Goal: Communication & Community: Participate in discussion

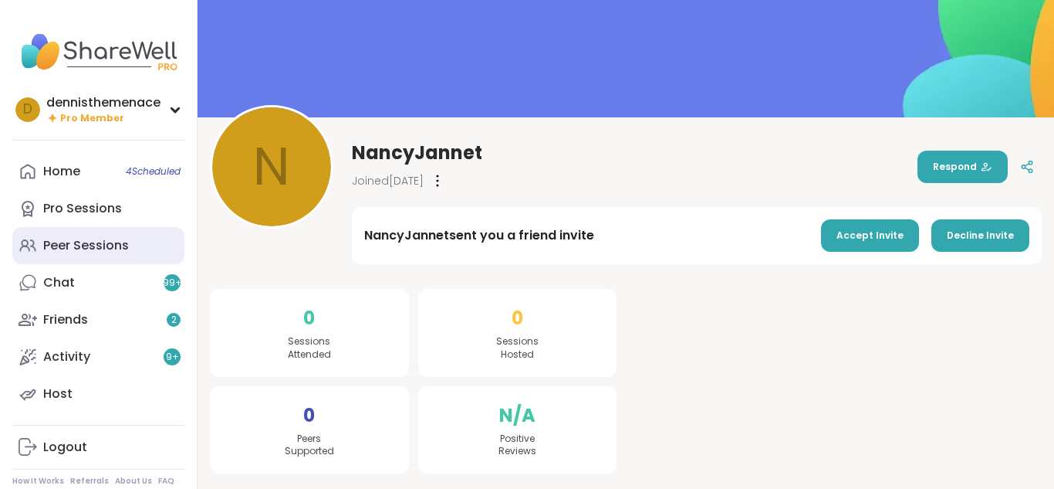
click at [92, 247] on div "Peer Sessions" at bounding box center [86, 245] width 86 height 17
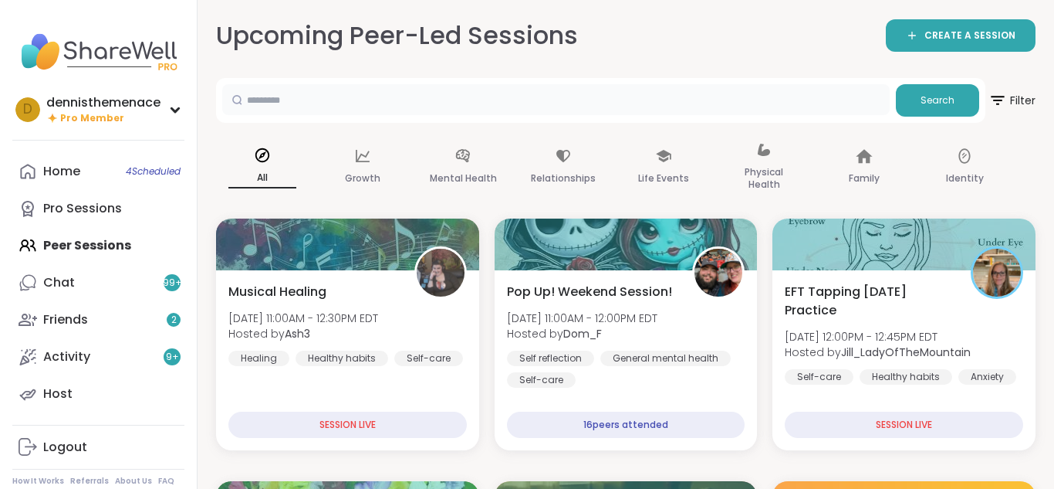
click at [343, 102] on input "text" at bounding box center [556, 99] width 668 height 31
click at [929, 102] on span "Search" at bounding box center [938, 100] width 34 height 14
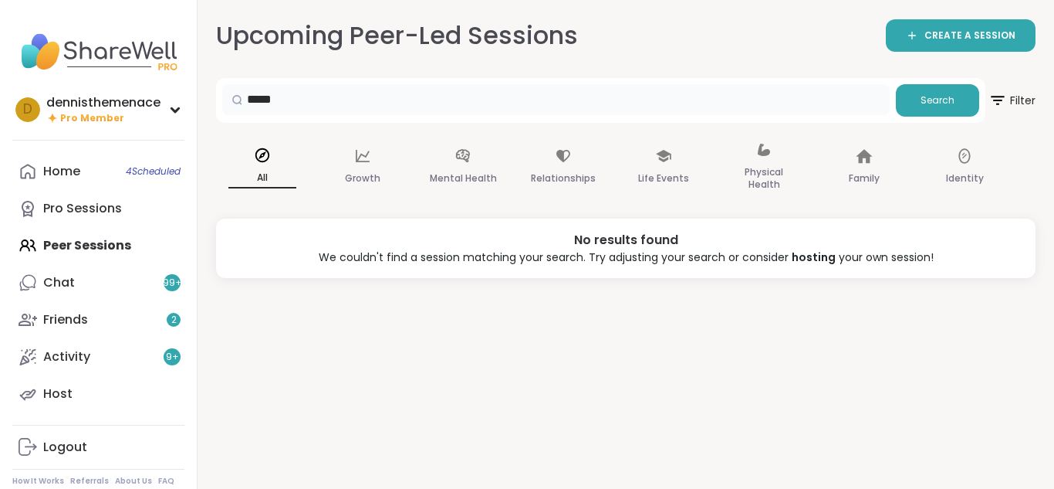
click at [316, 94] on input "*****" at bounding box center [556, 99] width 668 height 31
type input "*"
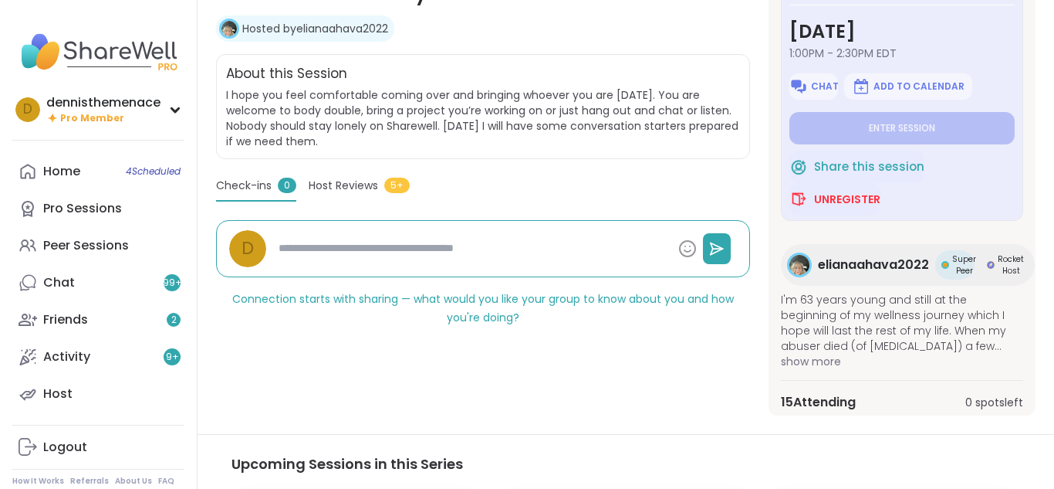
scroll to position [278, 0]
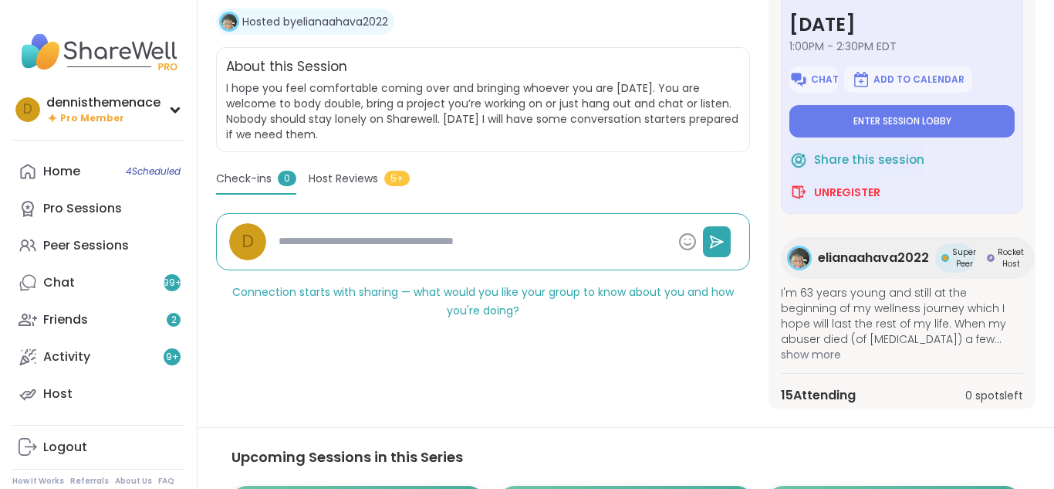
type textarea "*"
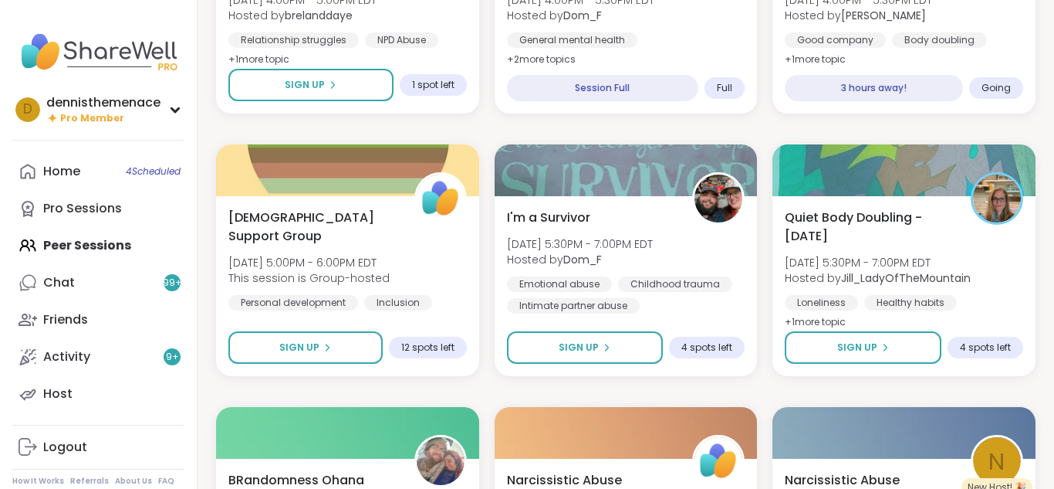
scroll to position [1389, 0]
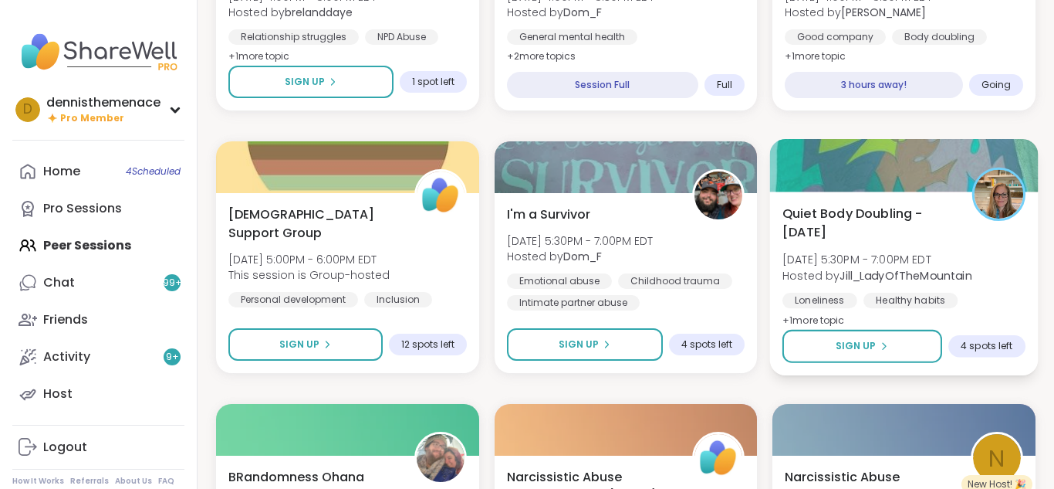
click at [865, 292] on div "Healthy habits" at bounding box center [911, 299] width 94 height 15
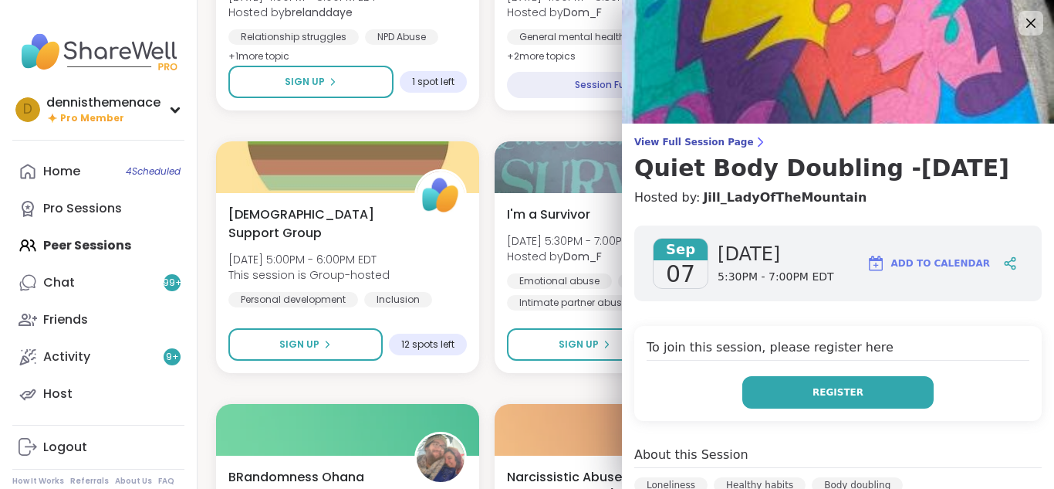
click at [827, 394] on span "Register" at bounding box center [838, 392] width 51 height 14
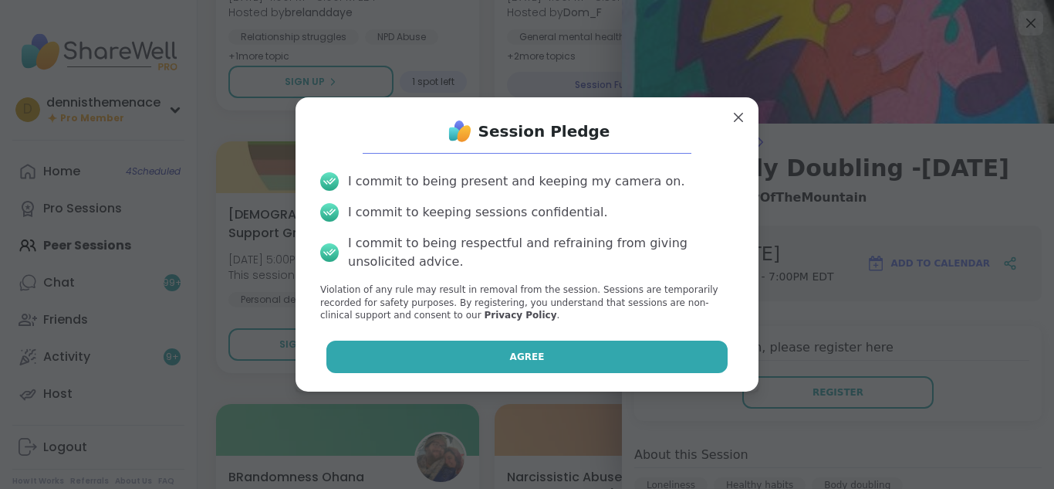
click at [533, 350] on span "Agree" at bounding box center [527, 357] width 35 height 14
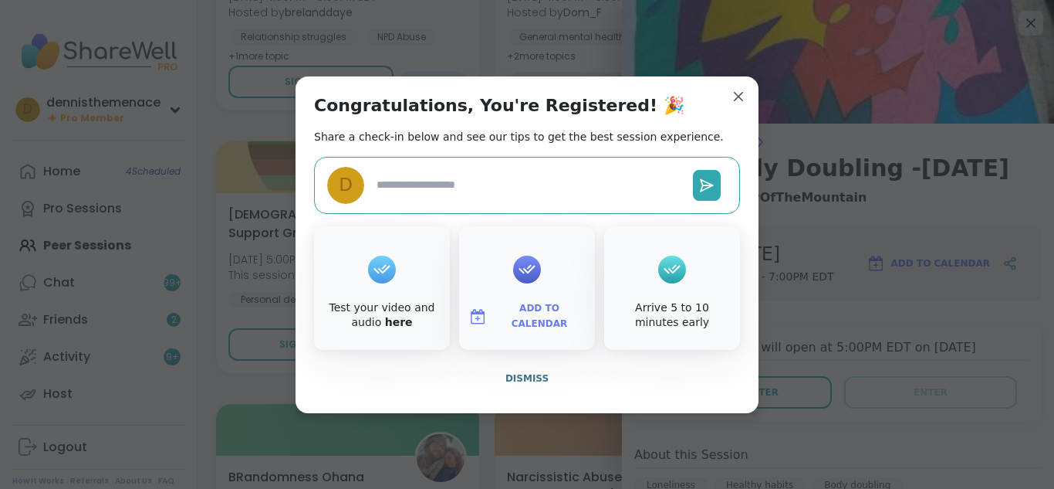
type textarea "*"
click at [532, 377] on span "Dismiss" at bounding box center [526, 378] width 43 height 11
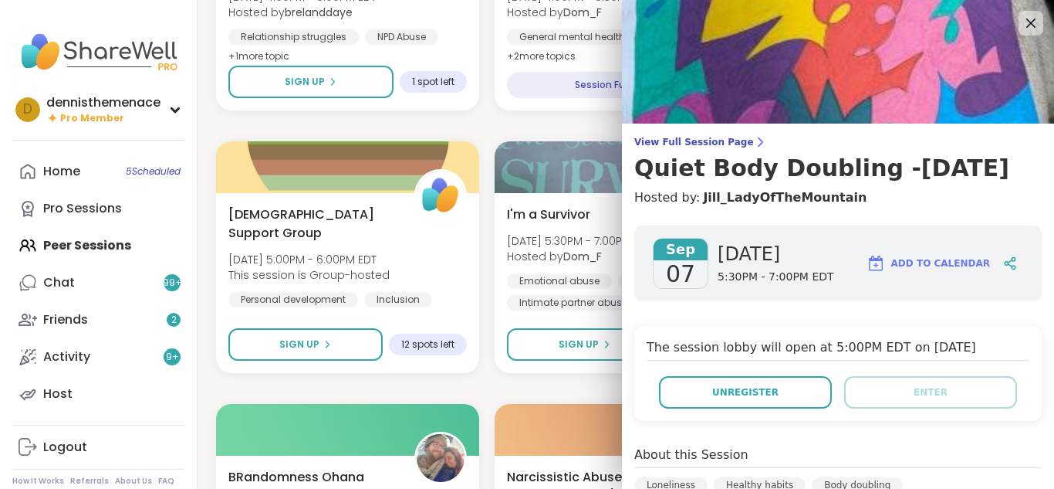
click at [529, 388] on div "Musical Healing Sun, Sep 07 | 11:00AM - 12:30PM EDT Hosted by Ash3 Healing Heal…" at bounding box center [626, 388] width 820 height 3118
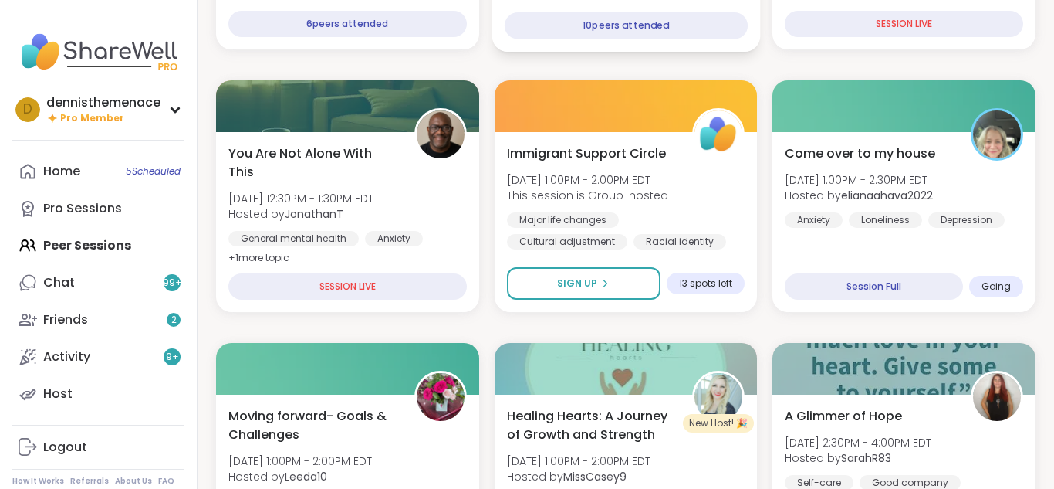
scroll to position [401, 0]
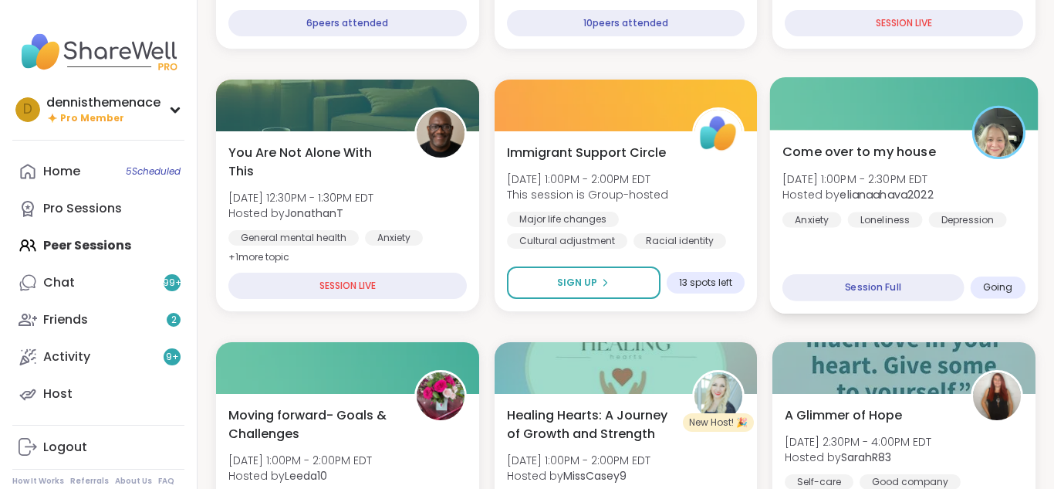
click at [895, 192] on b "elianaahava2022" at bounding box center [886, 194] width 93 height 15
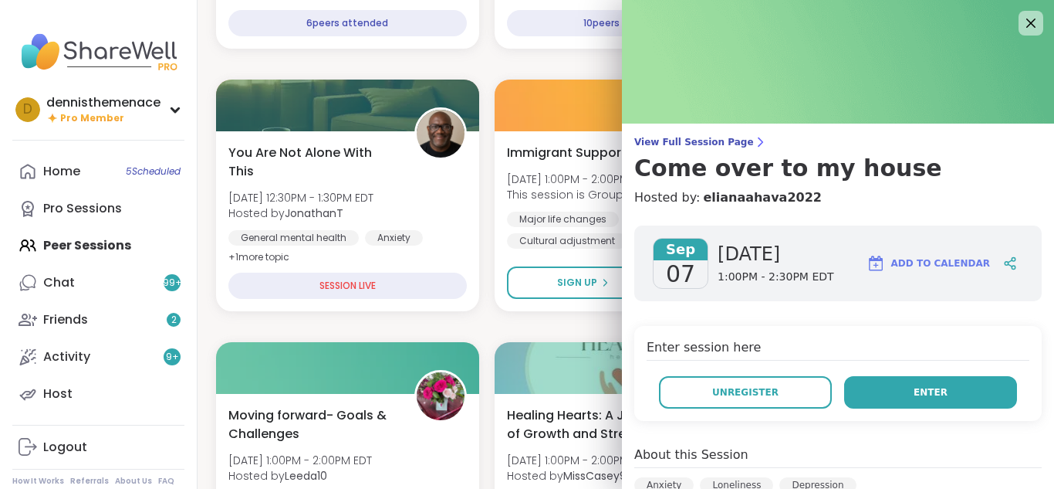
click at [935, 381] on button "Enter" at bounding box center [930, 392] width 173 height 32
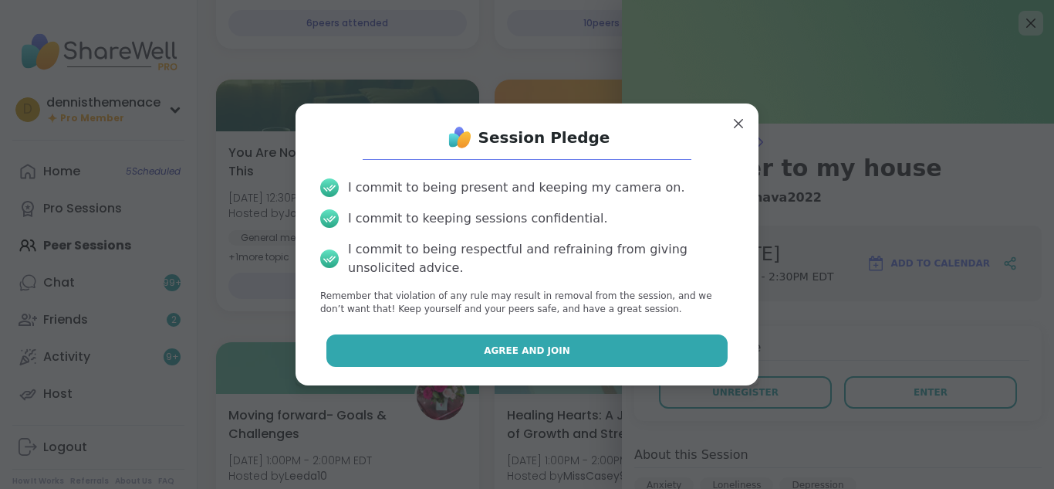
click at [553, 353] on span "Agree and Join" at bounding box center [527, 350] width 86 height 14
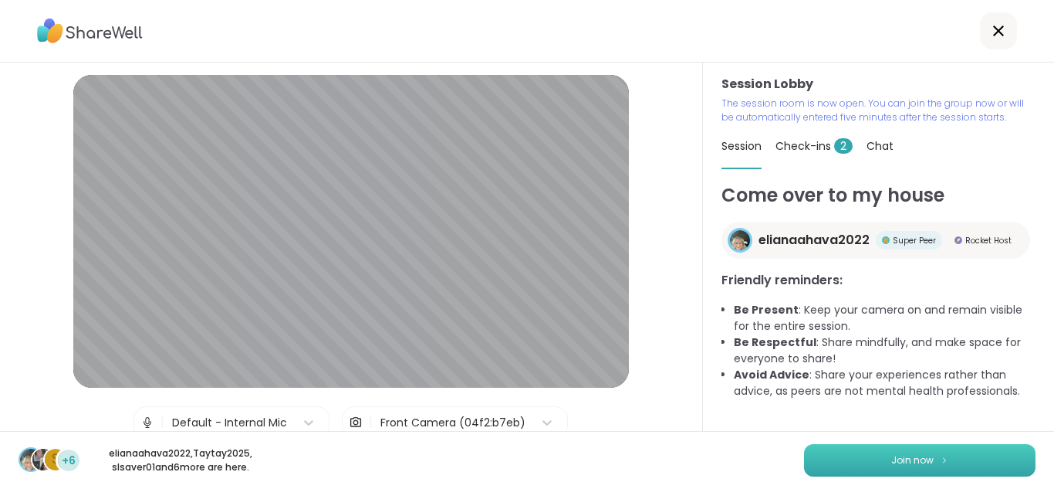
click at [908, 465] on button "Join now" at bounding box center [920, 460] width 232 height 32
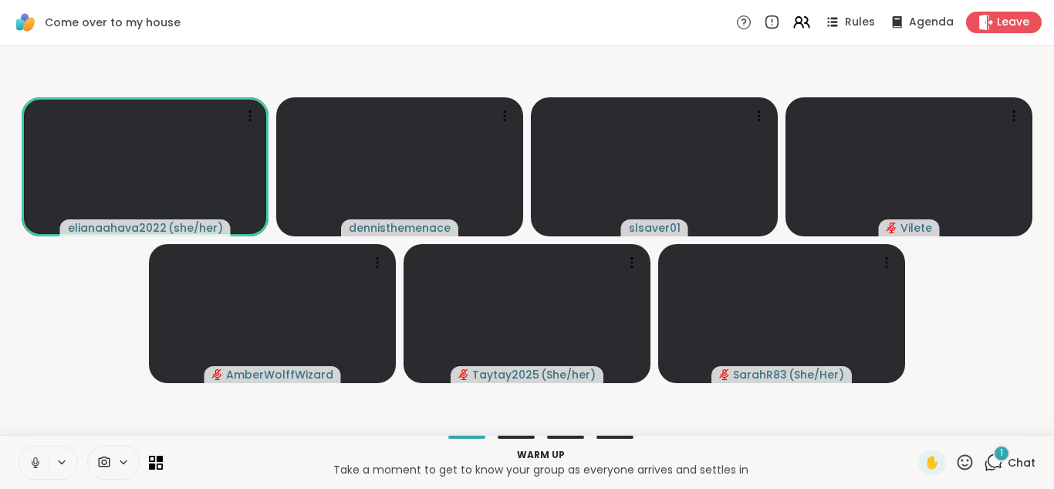
click at [34, 458] on icon at bounding box center [36, 462] width 14 height 14
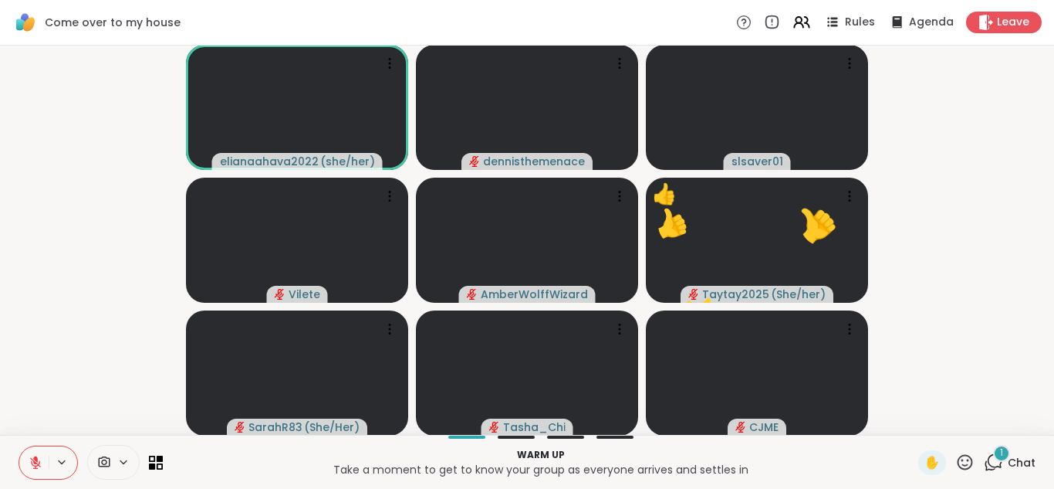
click at [1024, 458] on span "Chat" at bounding box center [1022, 462] width 28 height 15
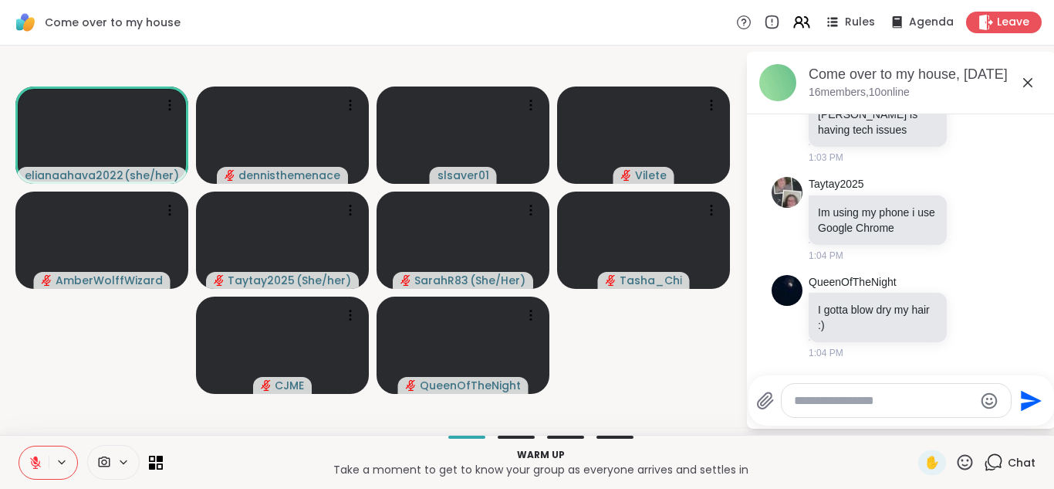
scroll to position [161, 0]
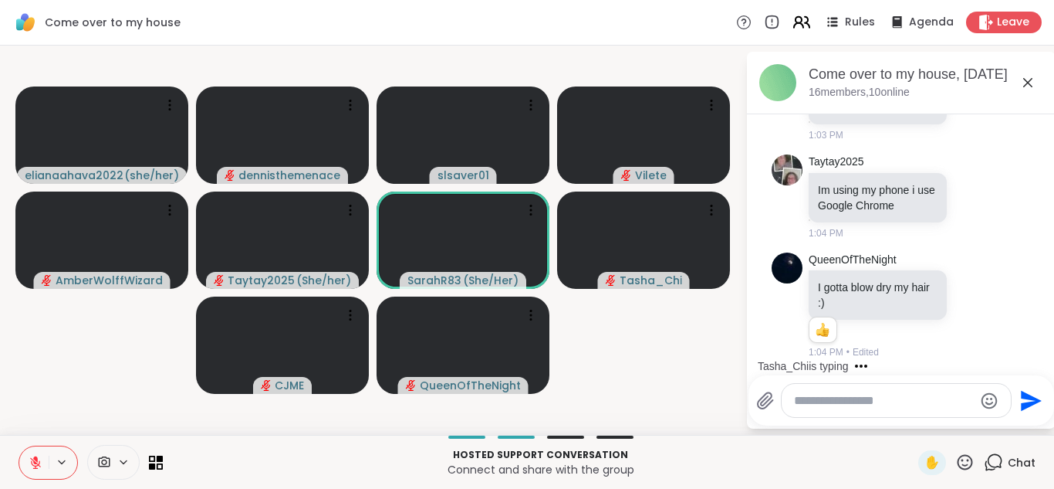
click at [806, 23] on icon at bounding box center [801, 21] width 19 height 19
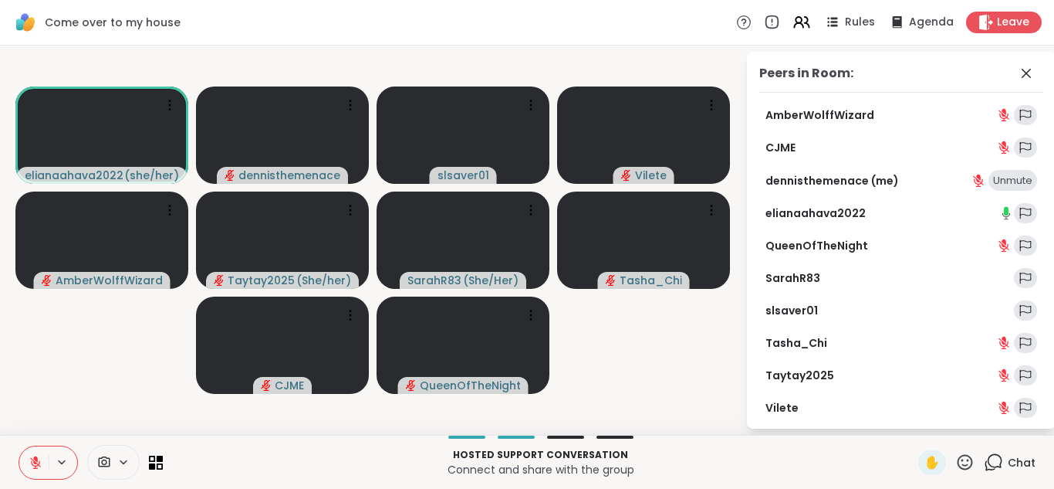
click at [698, 24] on div "Come over to my house Rules Agenda Leave" at bounding box center [527, 23] width 1054 height 46
click at [696, 24] on div "Come over to my house Rules Agenda Leave" at bounding box center [527, 23] width 1054 height 46
click at [1027, 72] on icon at bounding box center [1026, 73] width 9 height 9
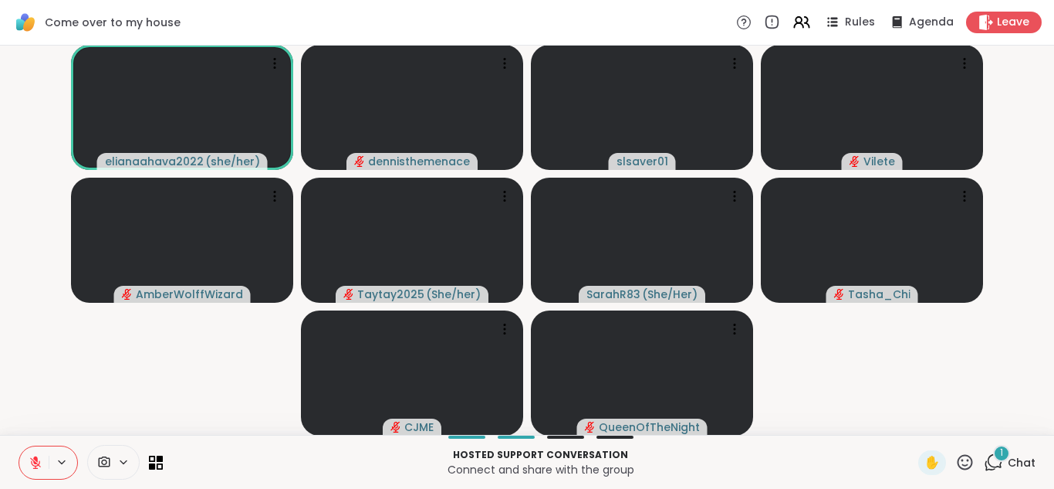
click at [1024, 464] on span "Chat" at bounding box center [1022, 462] width 28 height 15
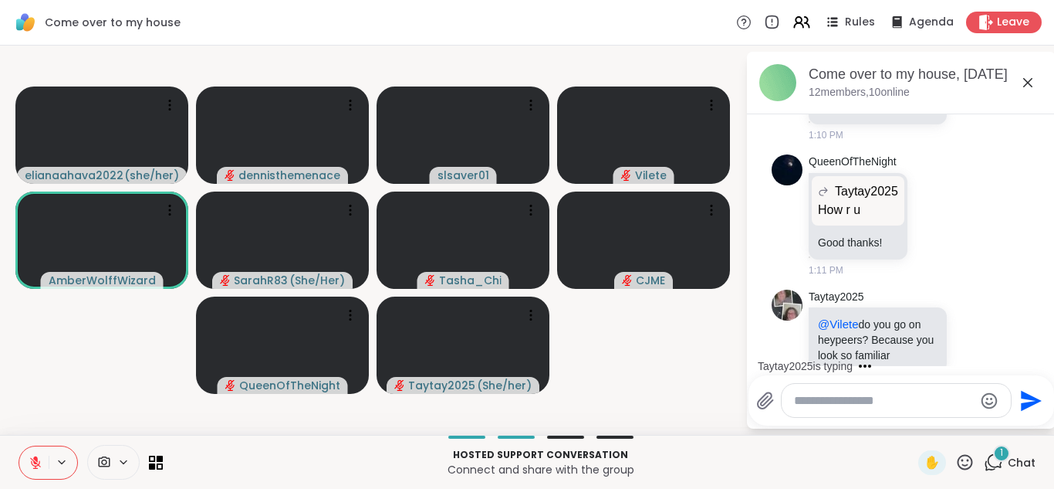
scroll to position [1364, 0]
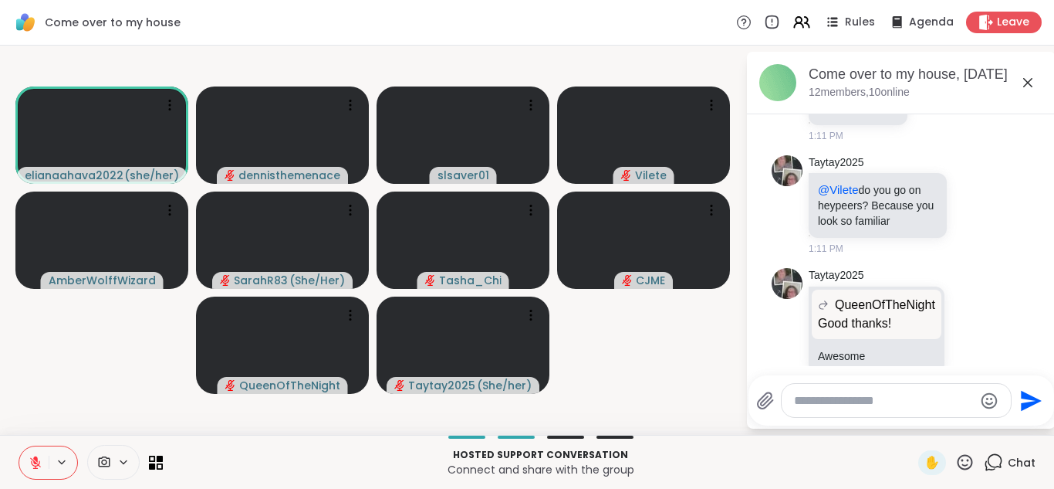
click at [32, 461] on icon at bounding box center [35, 462] width 11 height 11
click at [34, 461] on icon at bounding box center [36, 462] width 14 height 14
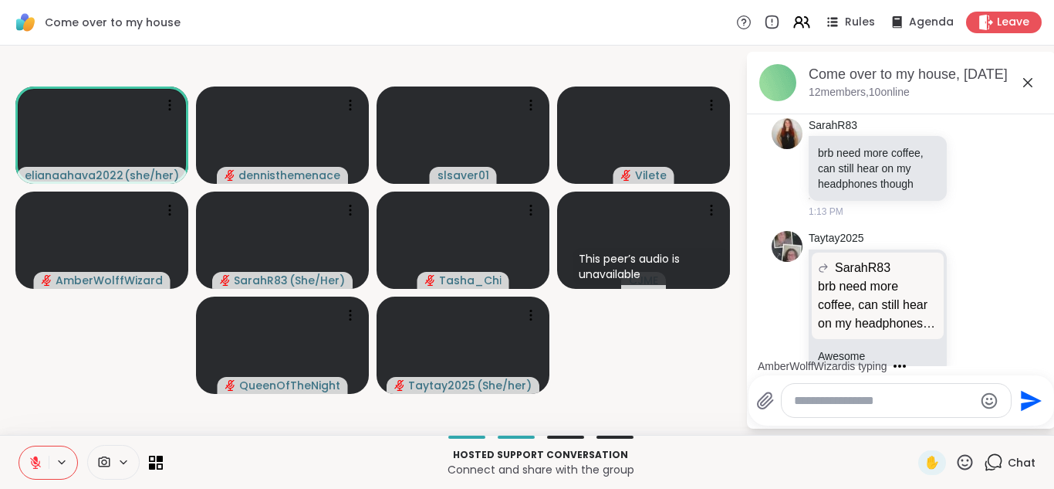
scroll to position [1980, 0]
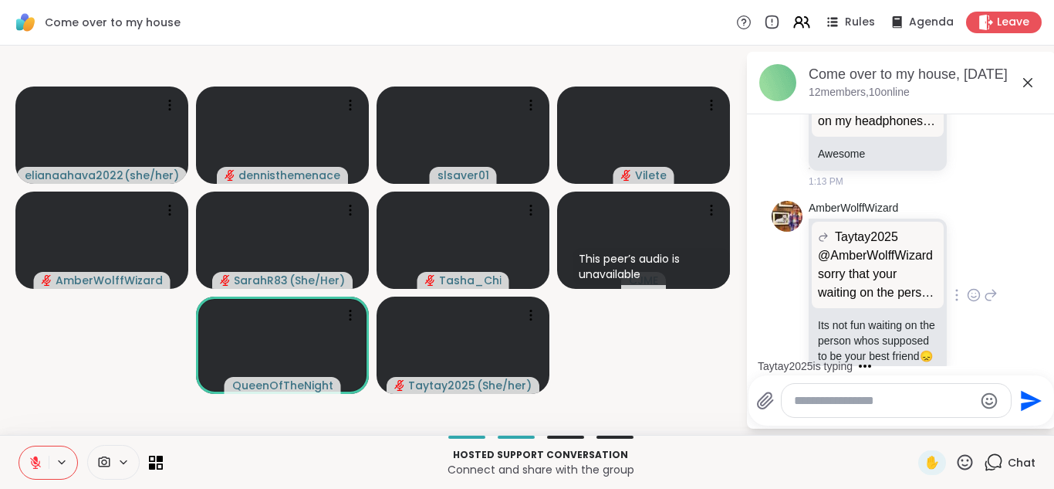
click at [991, 222] on div "AmberWolffWizard Taytay2025 @AmberWolffWizard sorry that your waiting on the pe…" at bounding box center [903, 296] width 189 height 191
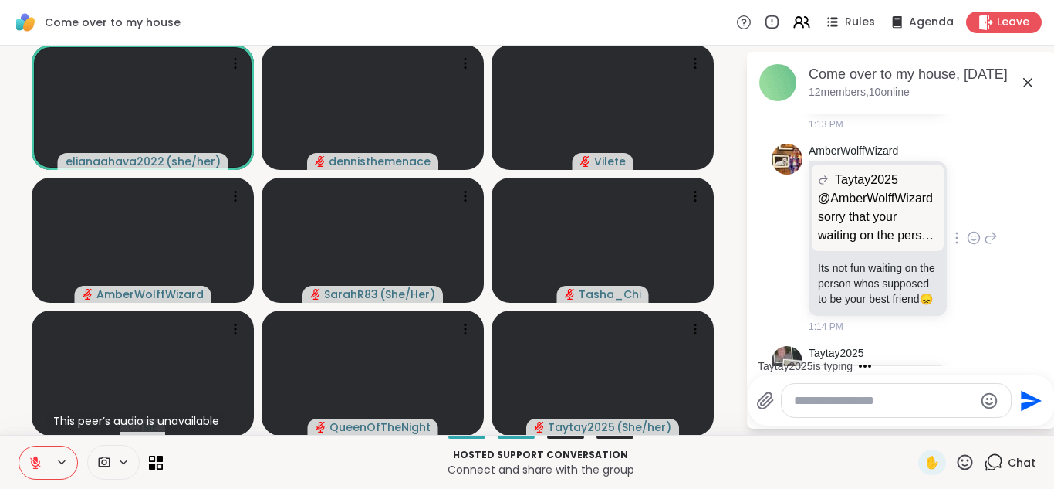
scroll to position [2235, 0]
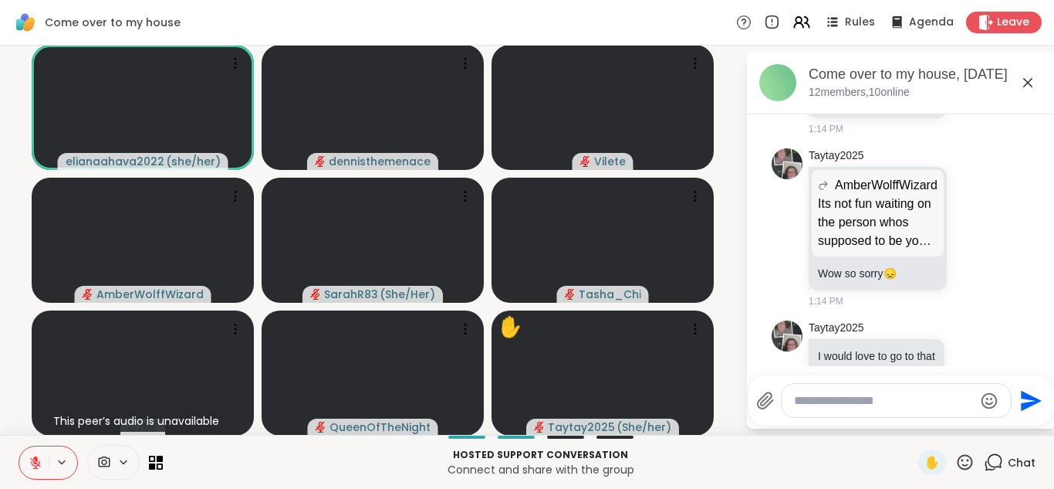
click at [35, 459] on icon at bounding box center [35, 458] width 5 height 6
click at [39, 460] on icon at bounding box center [36, 462] width 14 height 14
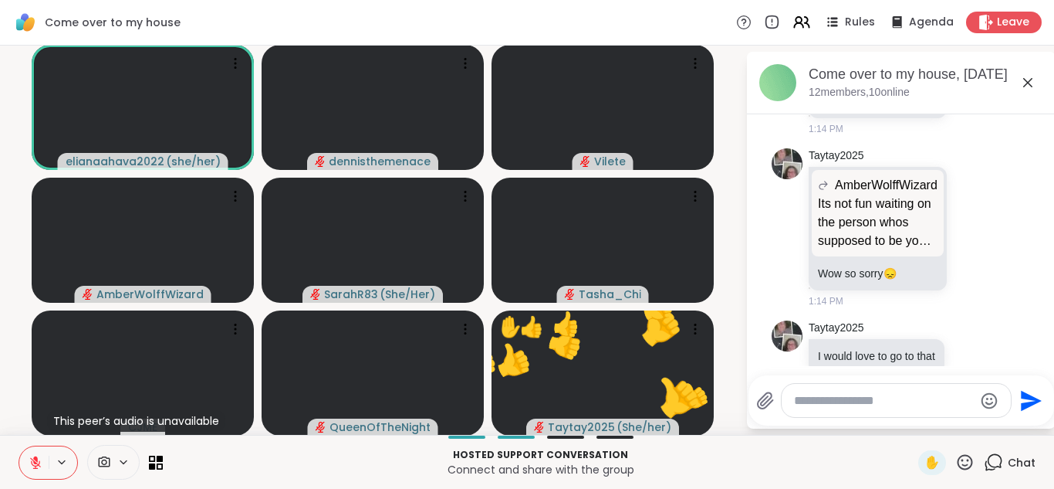
click at [39, 460] on icon at bounding box center [36, 462] width 14 height 14
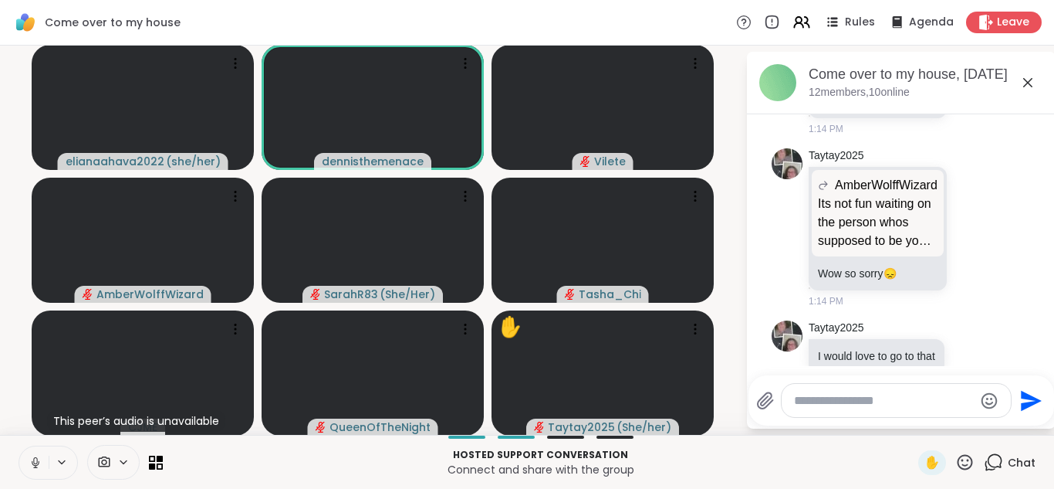
click at [37, 455] on icon at bounding box center [36, 462] width 14 height 14
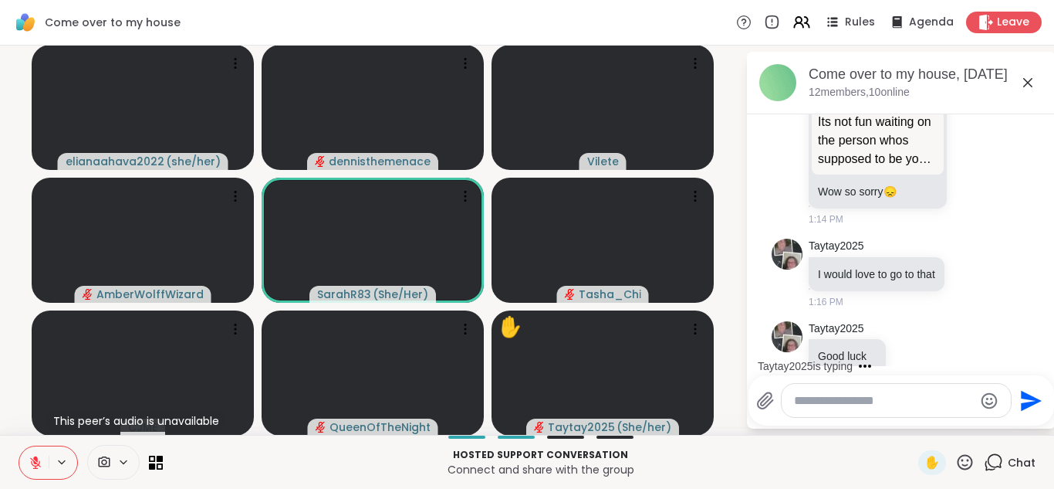
scroll to position [2615, 0]
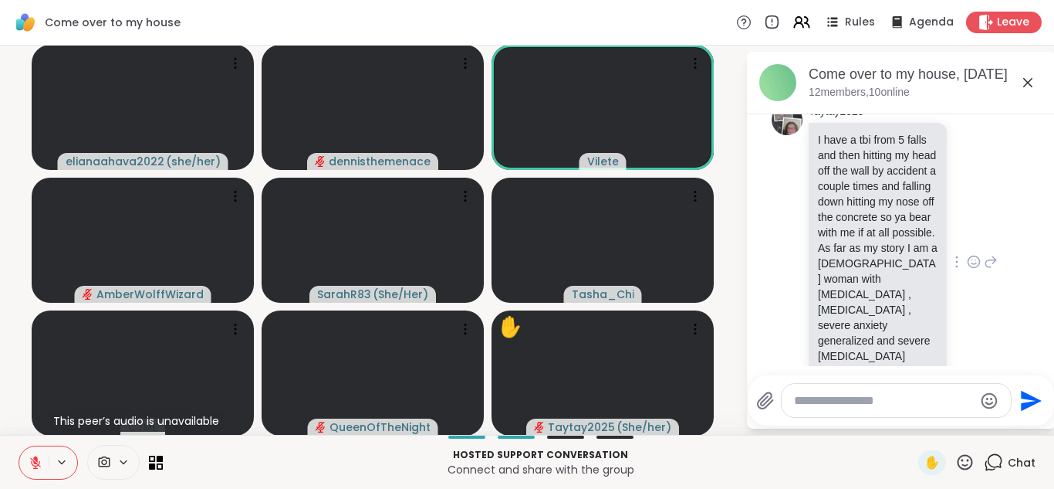
click at [1026, 201] on div "Taytay2025 I have a tbi from 5 falls and then hitting my head off the wall by a…" at bounding box center [901, 263] width 259 height 330
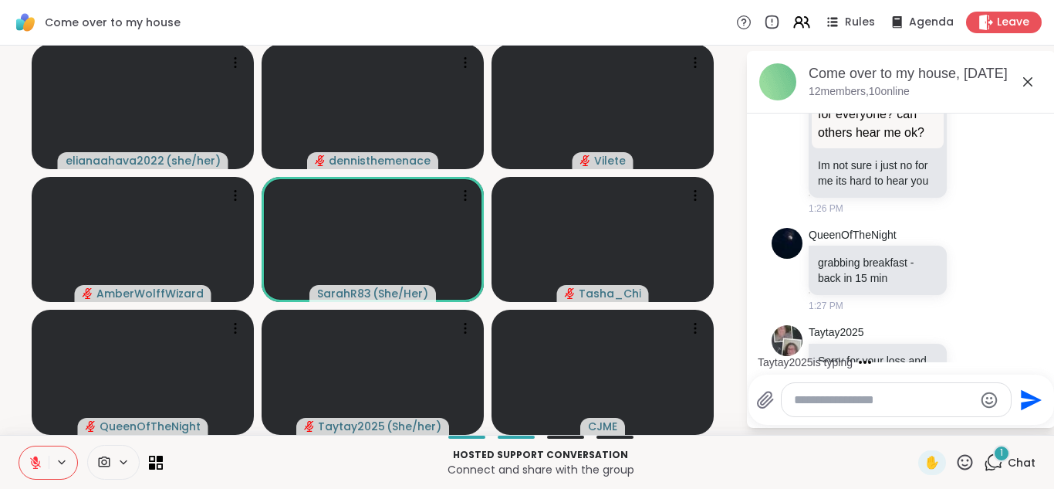
scroll to position [3582, 0]
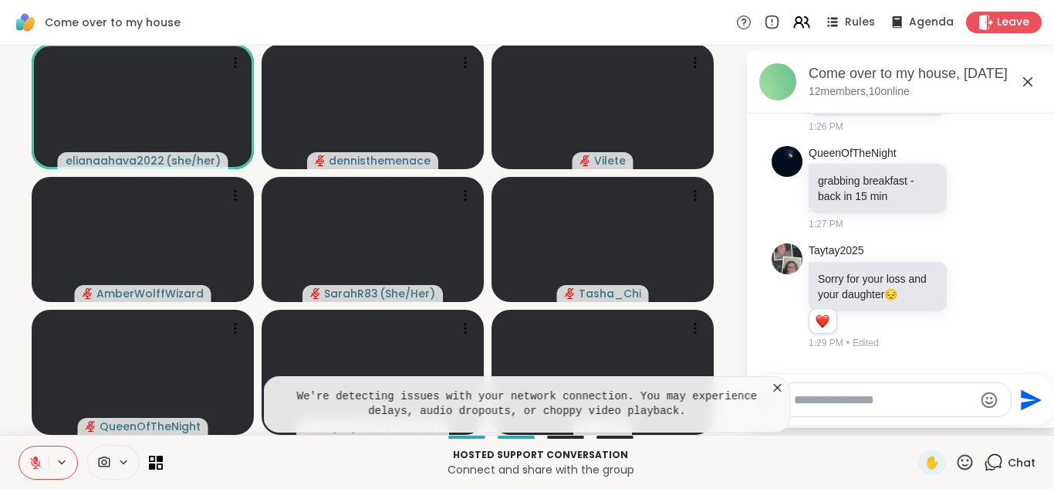
click at [776, 387] on icon at bounding box center [777, 387] width 15 height 15
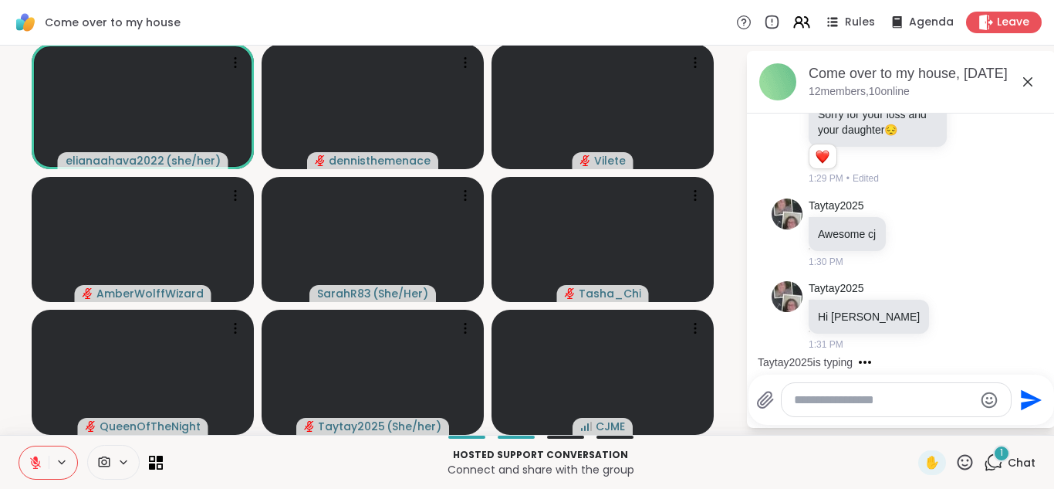
scroll to position [3829, 0]
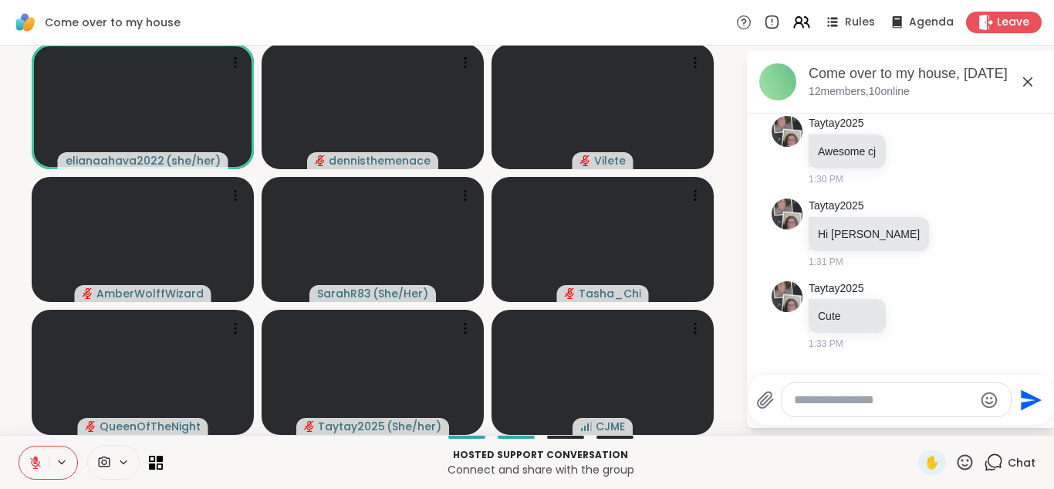
click at [35, 465] on icon at bounding box center [35, 462] width 11 height 11
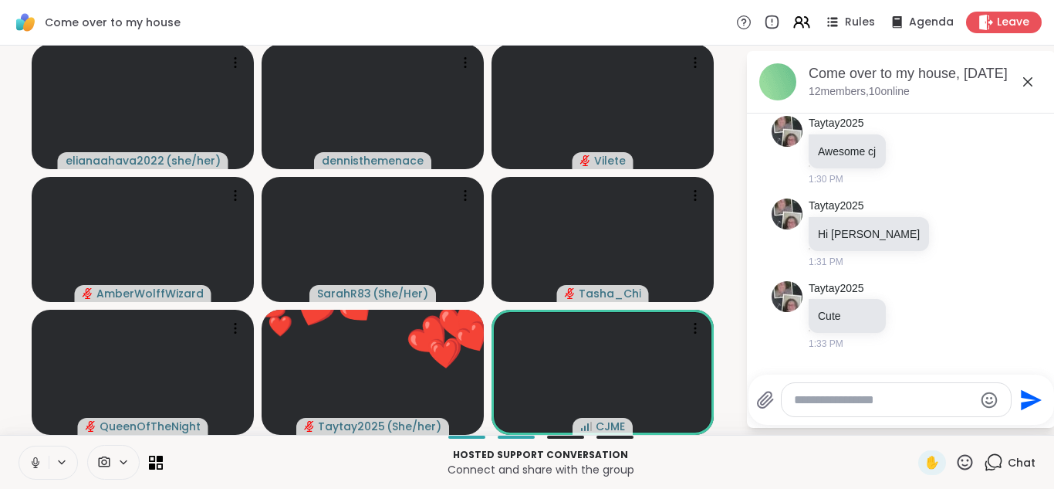
click at [35, 465] on icon at bounding box center [35, 466] width 1 height 3
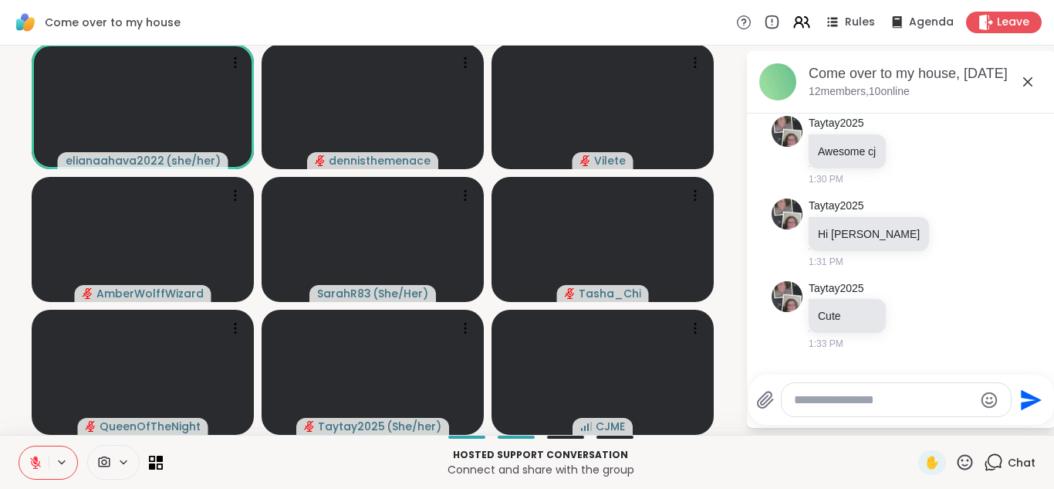
click at [35, 465] on icon at bounding box center [35, 462] width 11 height 11
click at [32, 461] on icon at bounding box center [36, 462] width 14 height 14
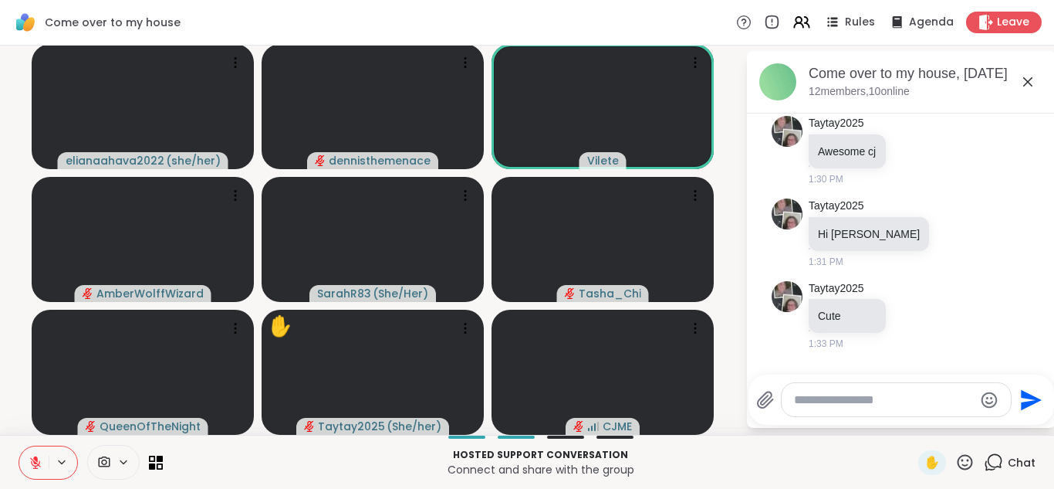
click at [32, 461] on icon at bounding box center [36, 462] width 14 height 14
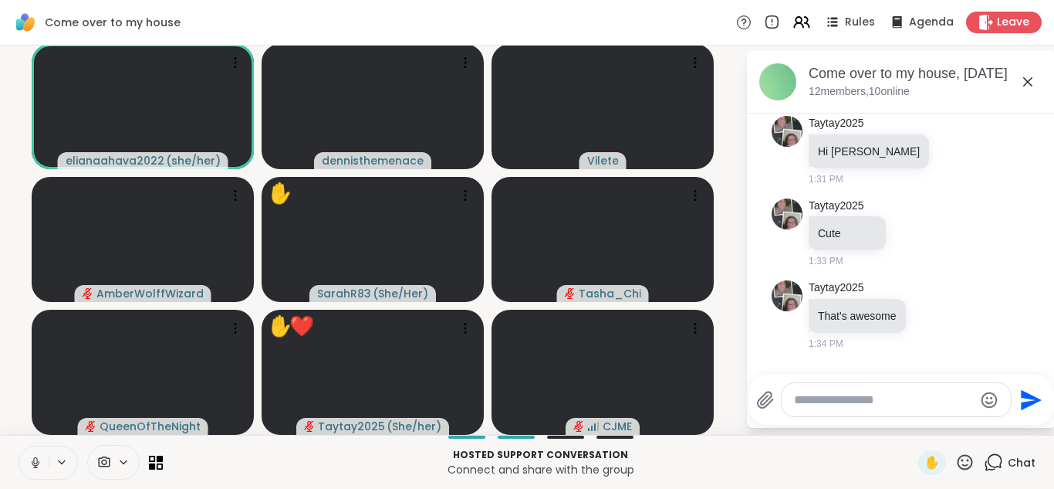
click at [32, 461] on icon at bounding box center [36, 462] width 14 height 14
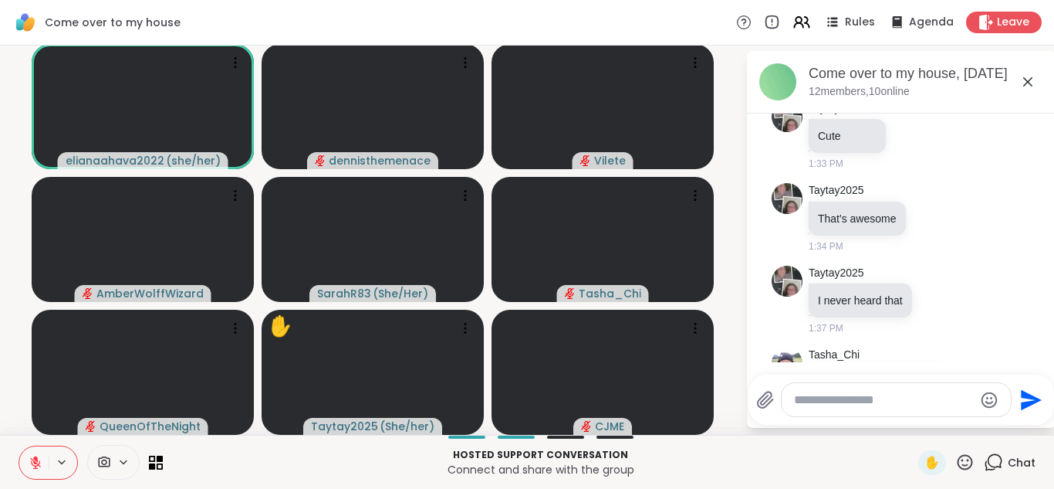
scroll to position [4032, 0]
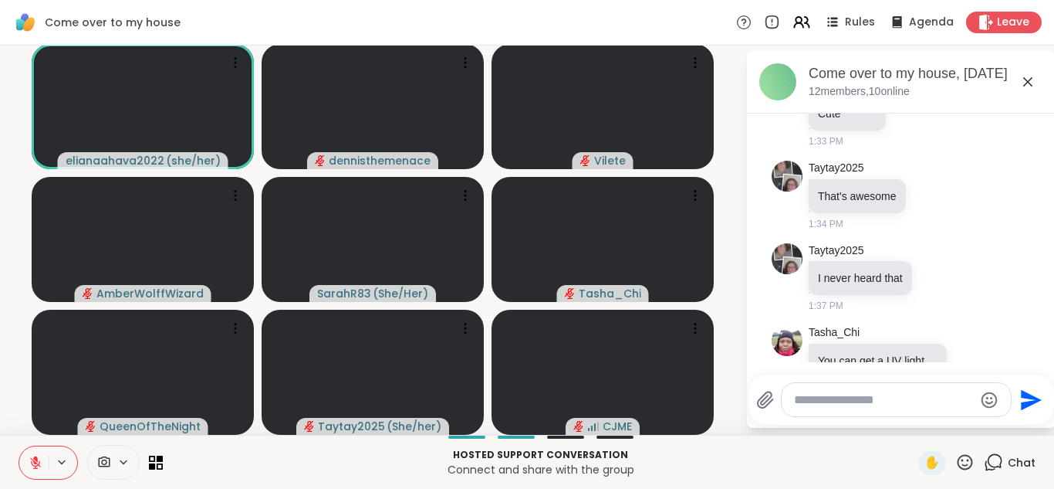
click at [34, 460] on icon at bounding box center [35, 462] width 11 height 11
click at [38, 456] on icon at bounding box center [36, 462] width 14 height 14
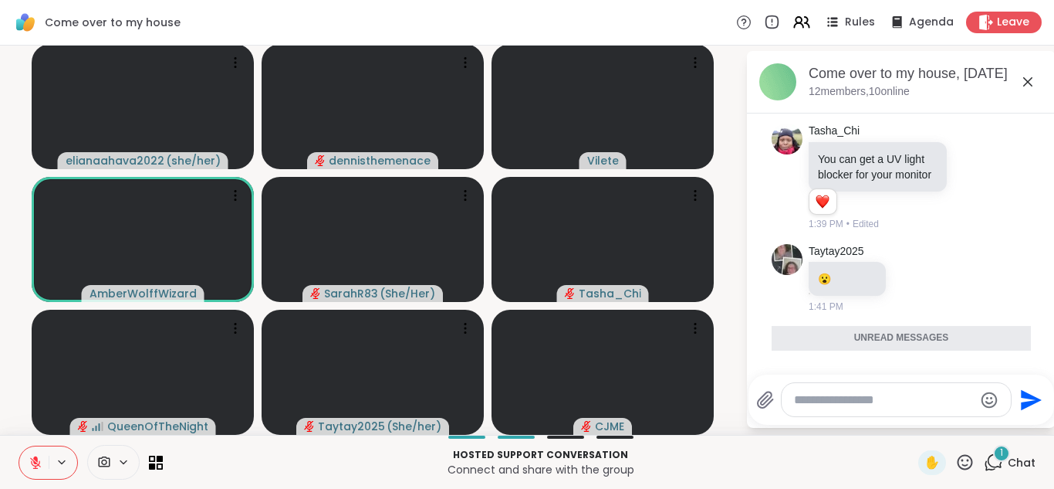
scroll to position [4196, 0]
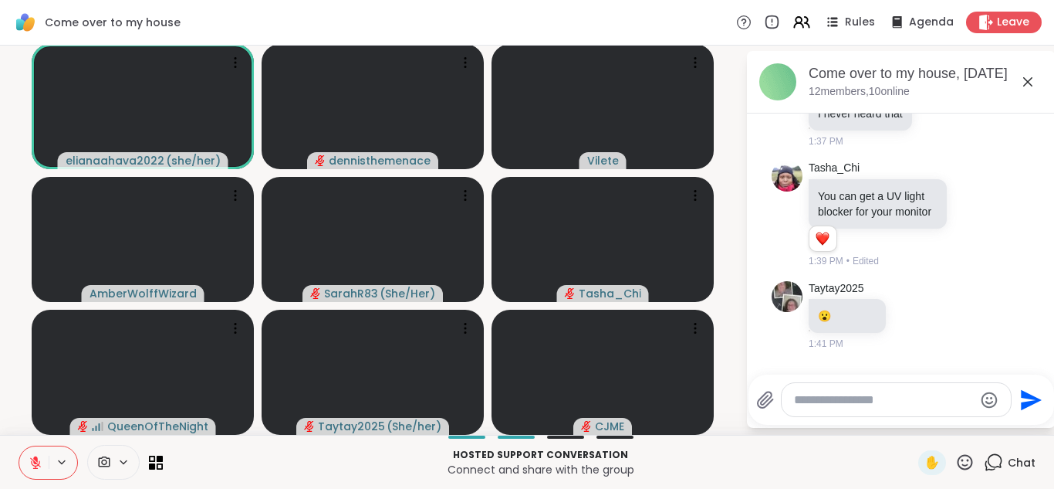
click at [29, 459] on icon at bounding box center [36, 462] width 14 height 14
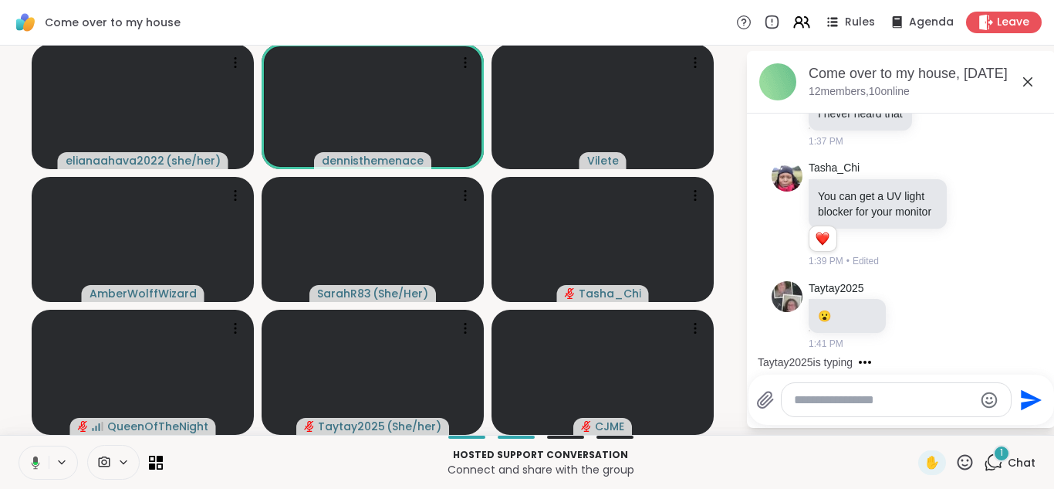
scroll to position [4294, 0]
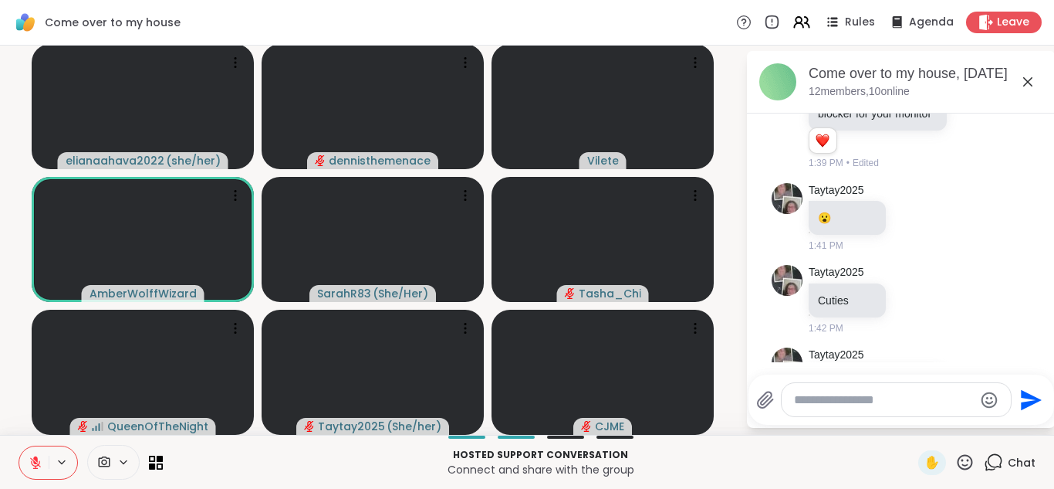
click at [29, 460] on icon at bounding box center [36, 462] width 14 height 14
click at [30, 460] on icon at bounding box center [36, 462] width 14 height 14
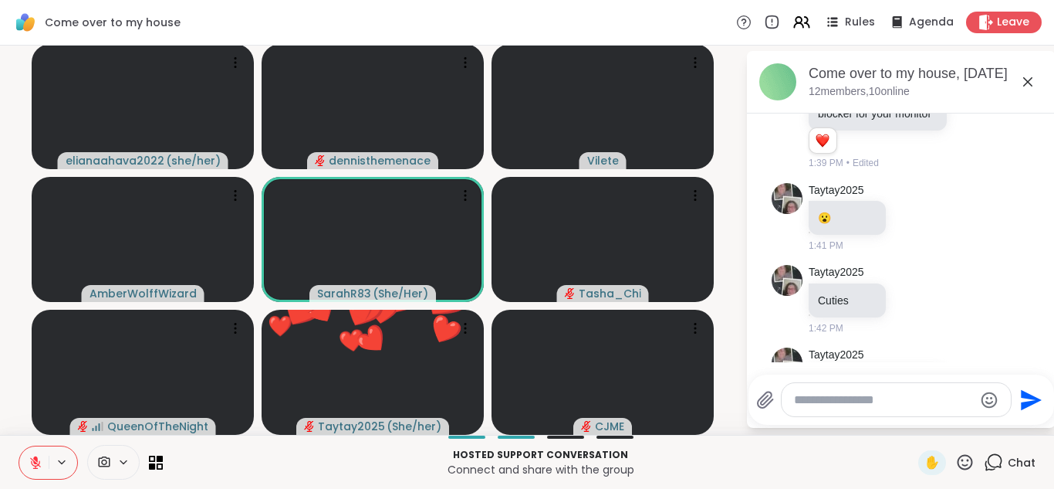
click at [901, 404] on textarea "Type your message" at bounding box center [884, 399] width 180 height 15
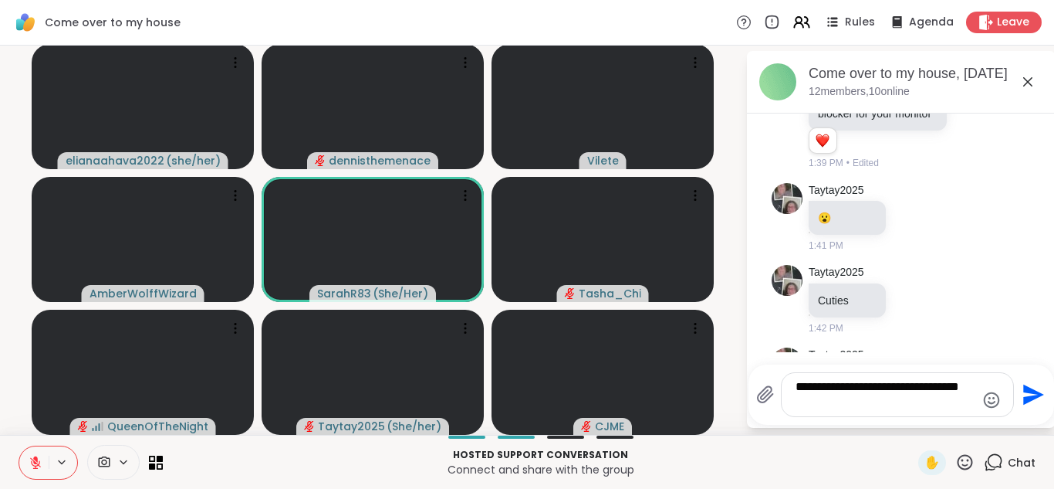
click at [1031, 259] on li "Taytay2025 Cuties 1:42 PM" at bounding box center [902, 300] width 280 height 83
click at [868, 404] on textarea "**********" at bounding box center [886, 394] width 180 height 31
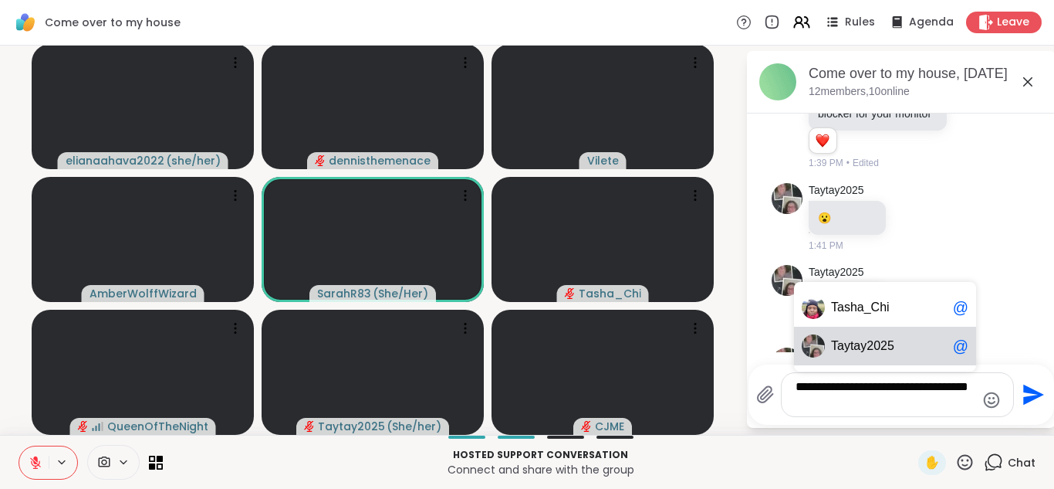
click at [917, 346] on span "Ta y ta y2025" at bounding box center [889, 345] width 116 height 15
type textarea "**********"
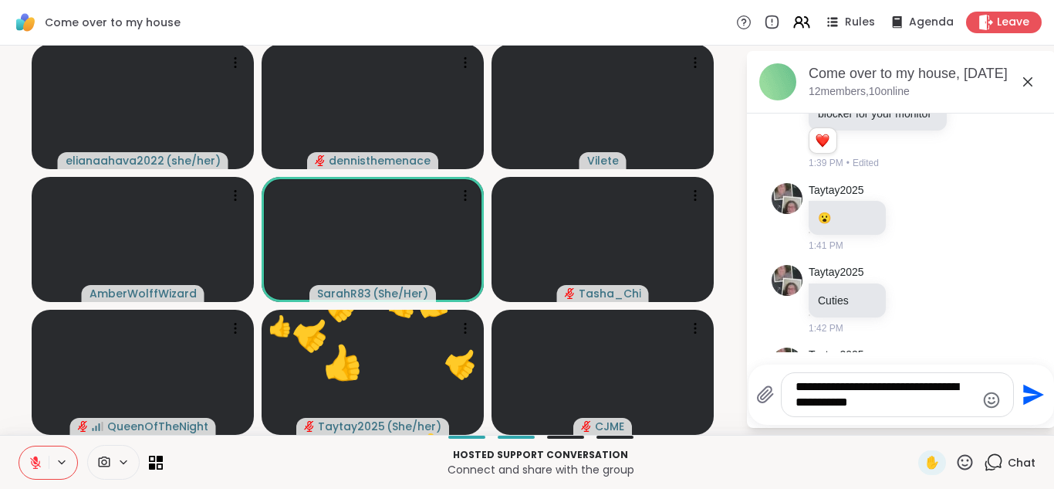
click at [1033, 389] on icon "Send" at bounding box center [1031, 394] width 25 height 25
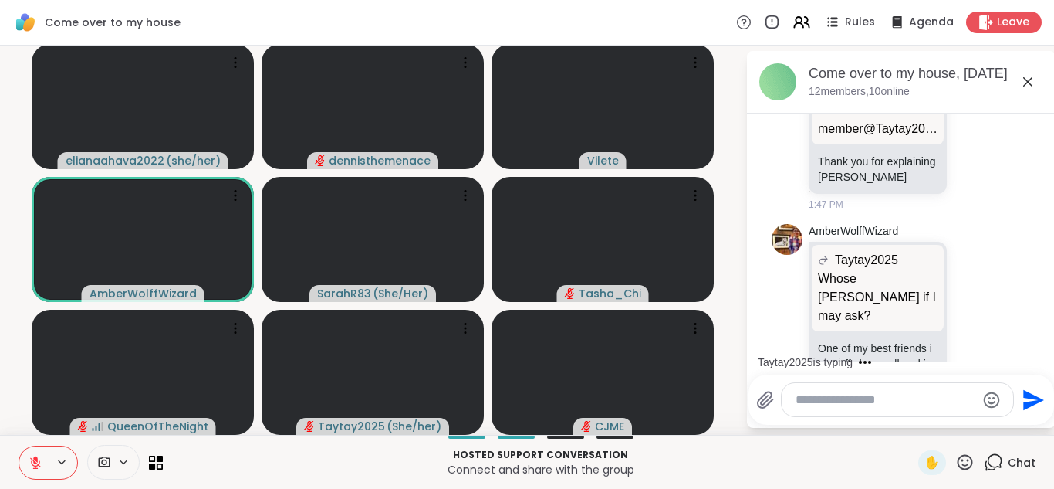
scroll to position [5019, 0]
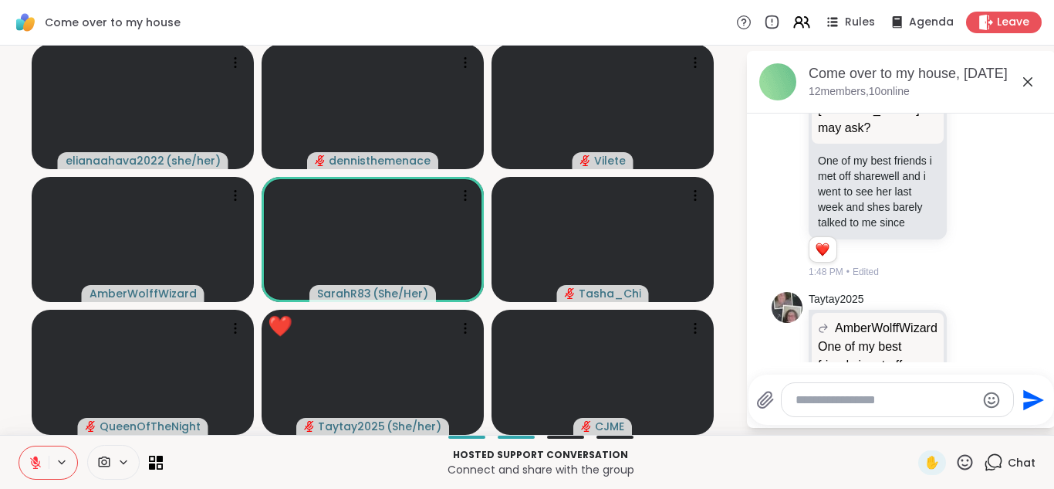
click at [32, 464] on icon at bounding box center [35, 462] width 11 height 11
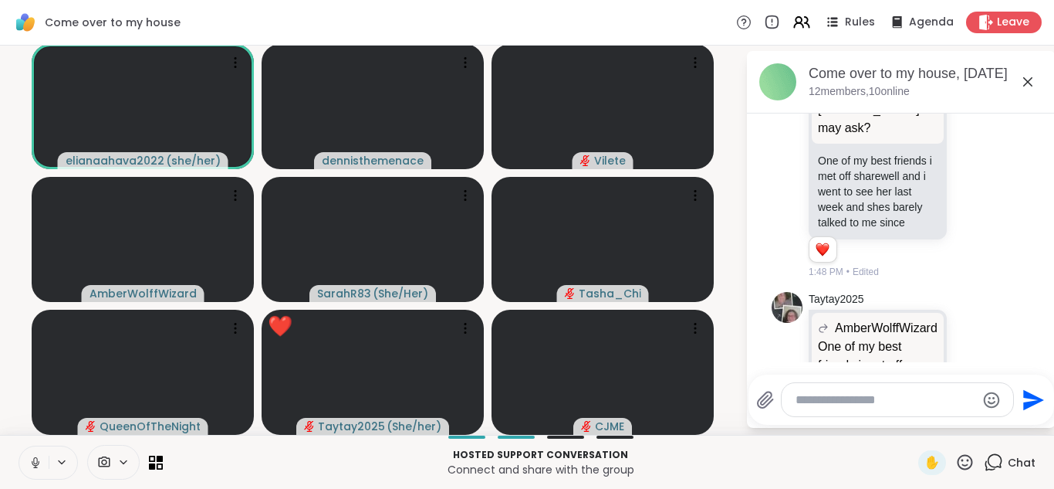
click at [32, 464] on icon at bounding box center [36, 462] width 14 height 14
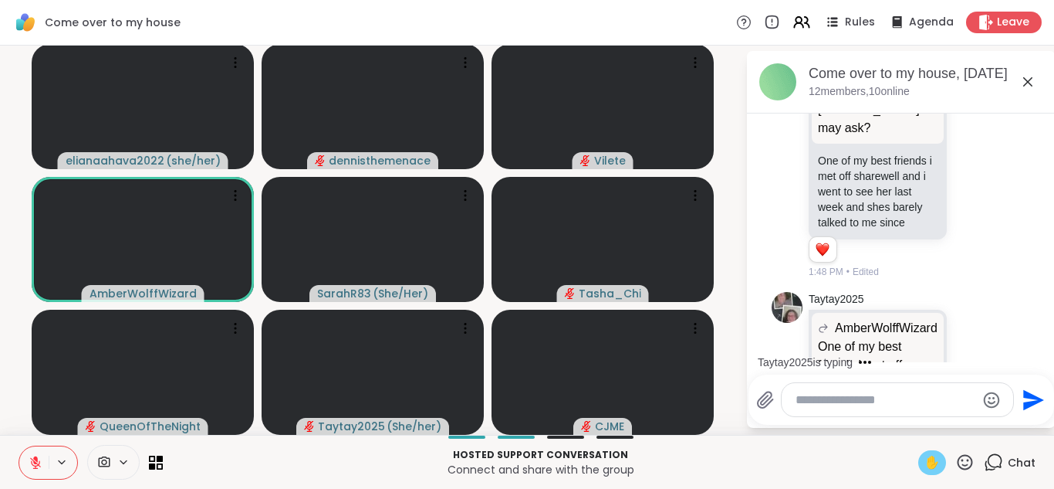
click at [925, 465] on span "✋" at bounding box center [932, 462] width 15 height 19
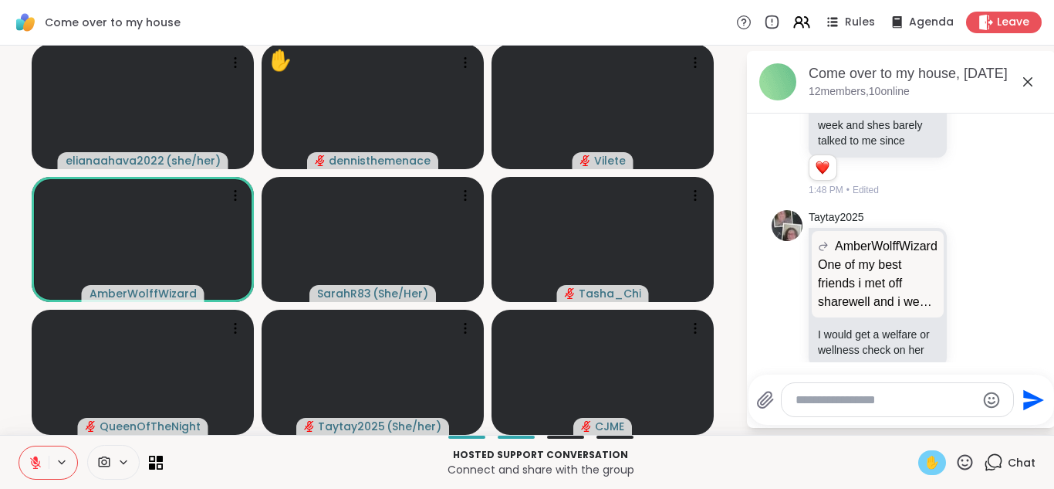
click at [931, 456] on span "✋" at bounding box center [932, 462] width 15 height 19
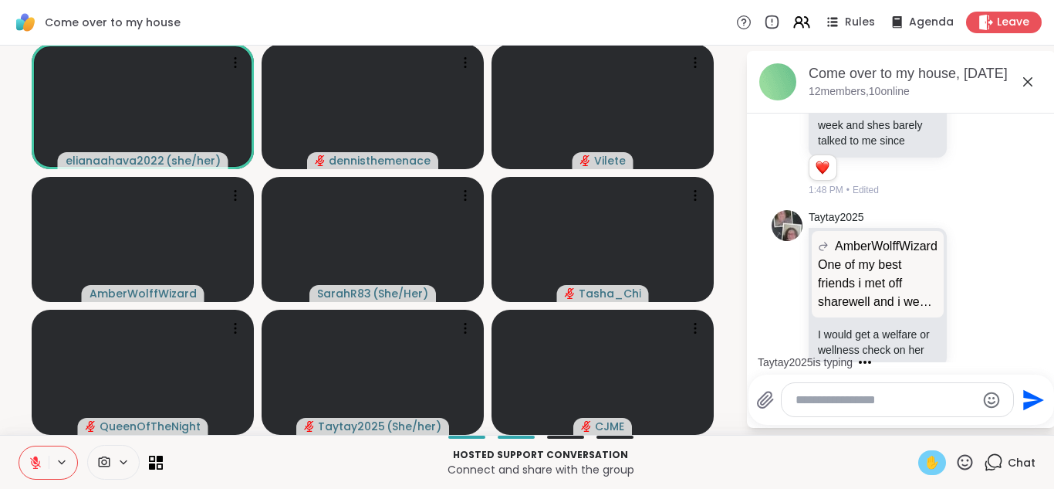
click at [931, 456] on span "✋" at bounding box center [932, 462] width 15 height 19
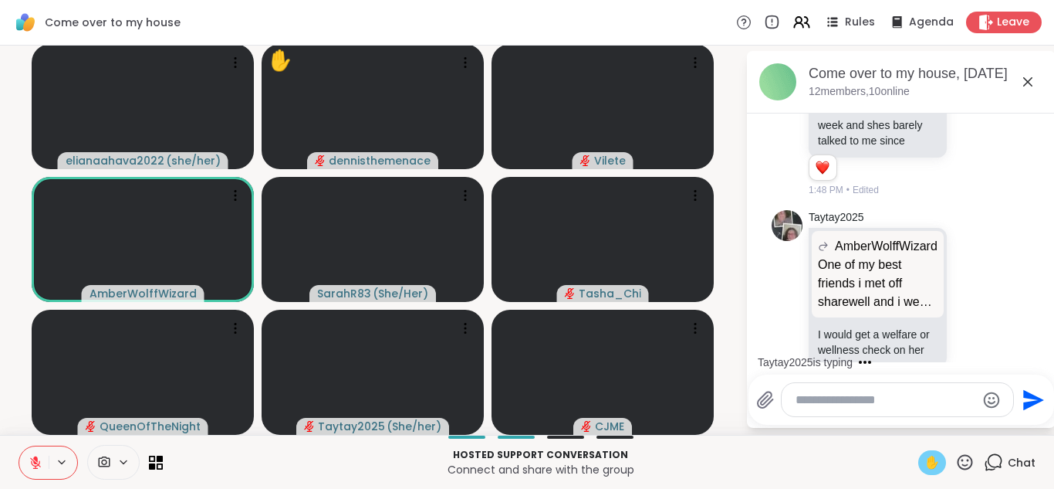
click at [35, 461] on icon at bounding box center [35, 462] width 11 height 11
click at [934, 460] on span "✋" at bounding box center [932, 462] width 15 height 19
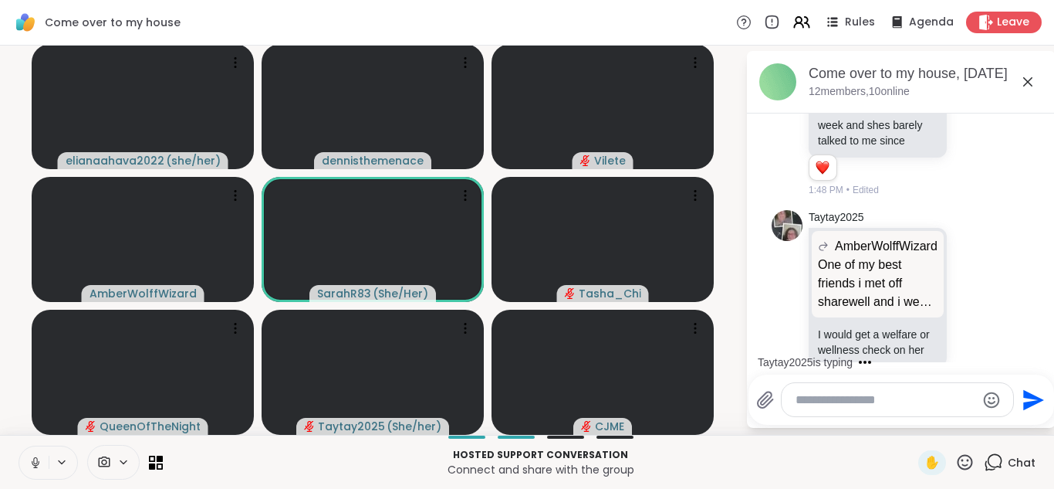
scroll to position [5229, 0]
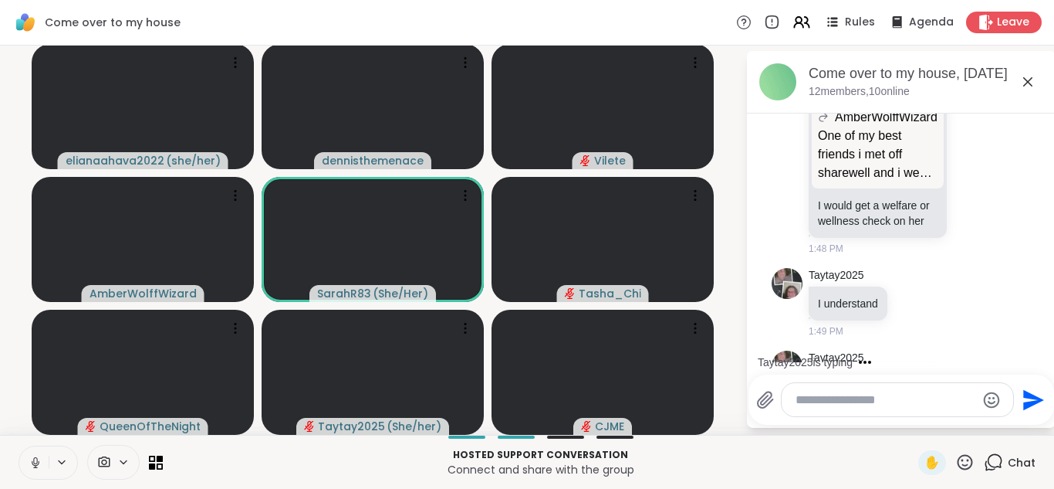
click at [33, 462] on icon at bounding box center [36, 462] width 14 height 14
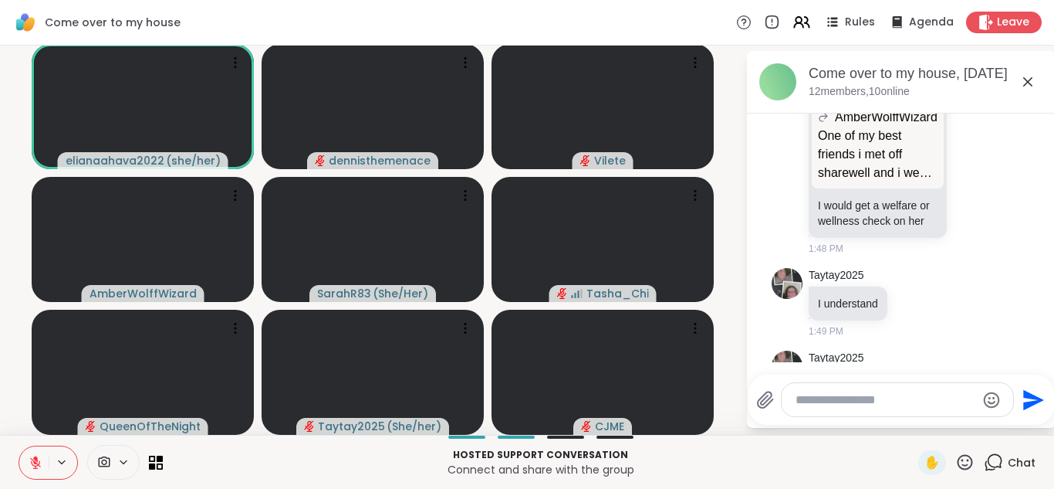
scroll to position [5311, 0]
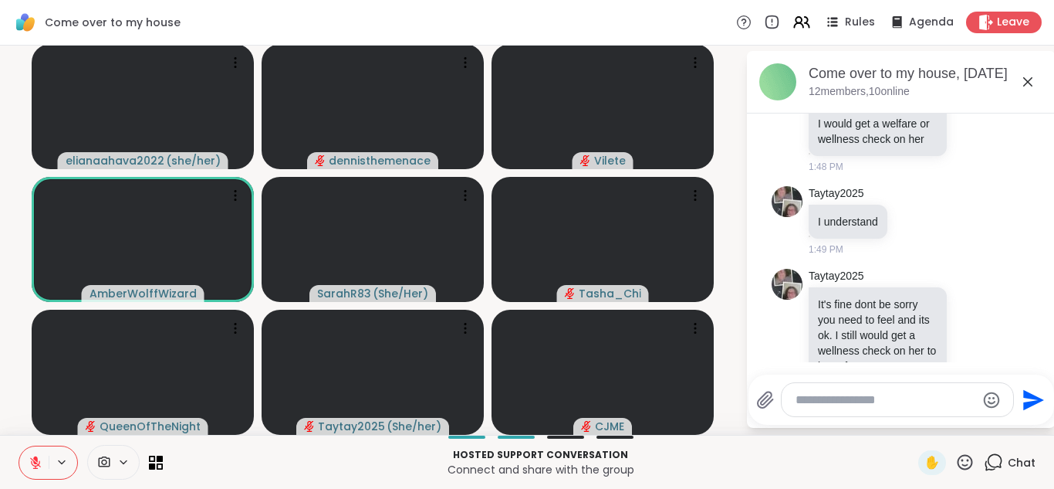
click at [47, 458] on button at bounding box center [33, 462] width 29 height 32
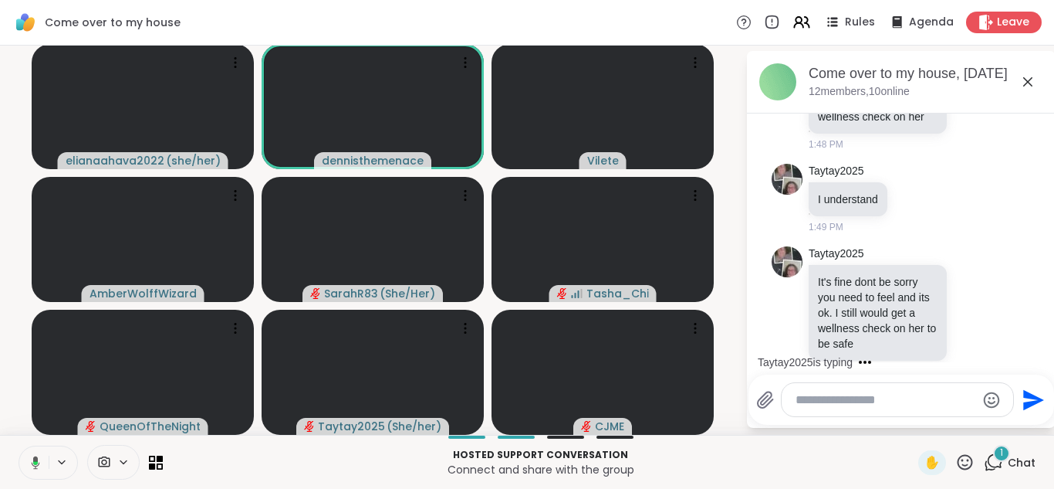
scroll to position [5431, 0]
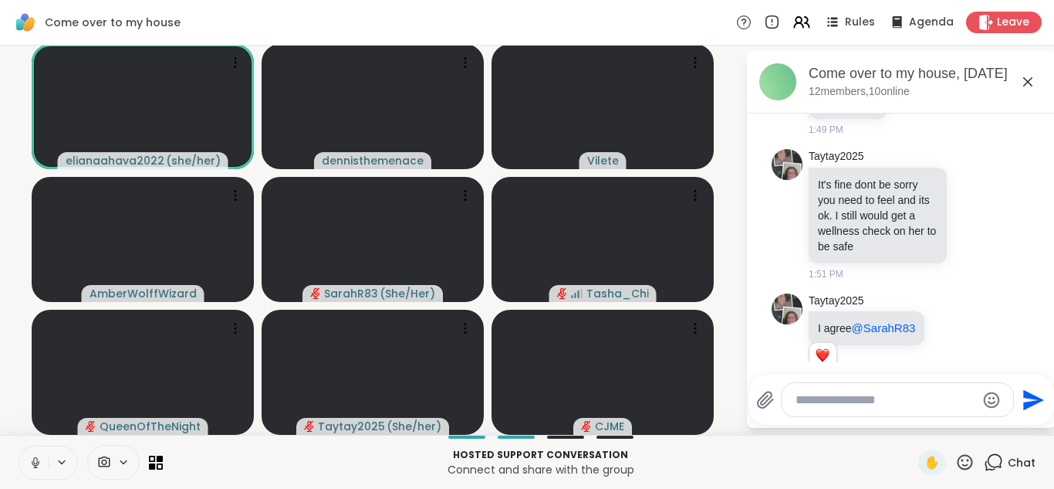
click at [35, 459] on icon at bounding box center [36, 462] width 14 height 14
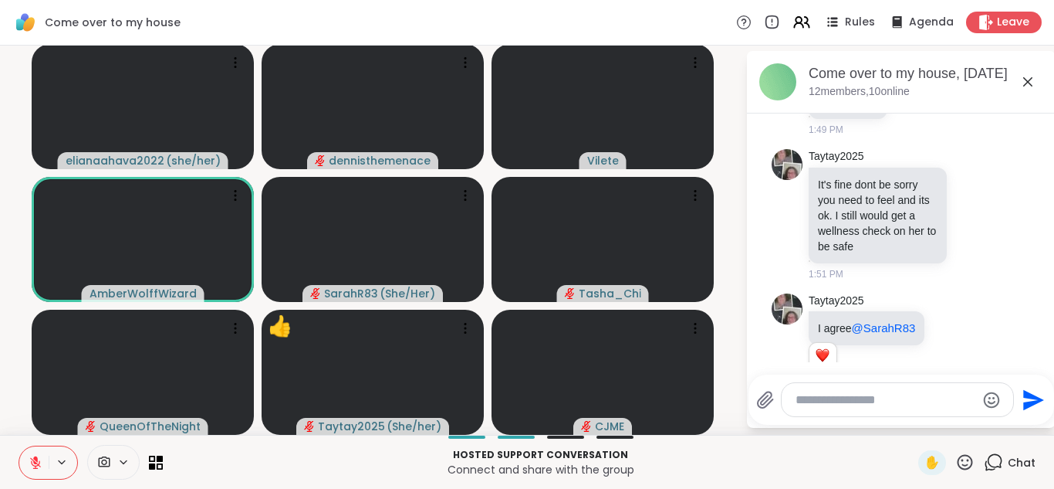
click at [35, 459] on icon at bounding box center [35, 458] width 5 height 6
click at [35, 459] on icon at bounding box center [36, 462] width 14 height 14
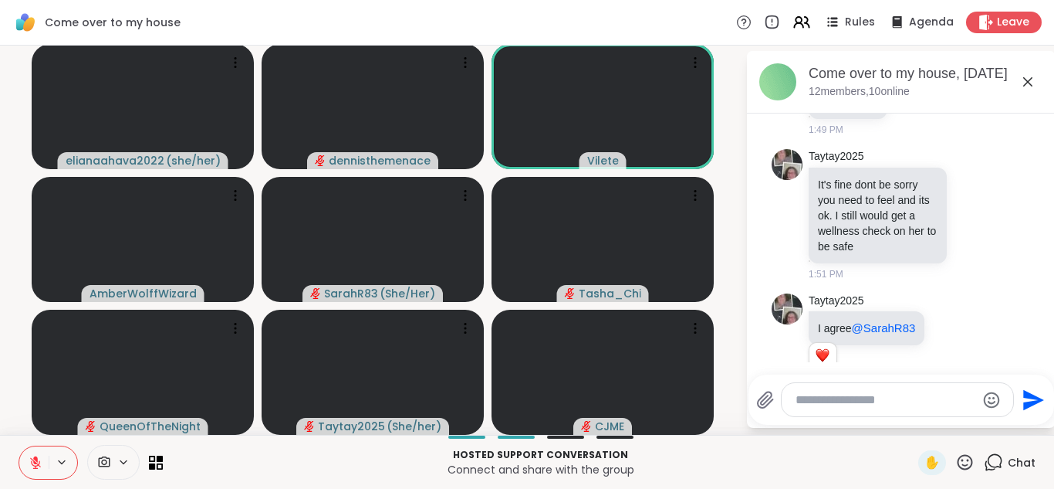
click at [35, 459] on icon at bounding box center [35, 458] width 5 height 6
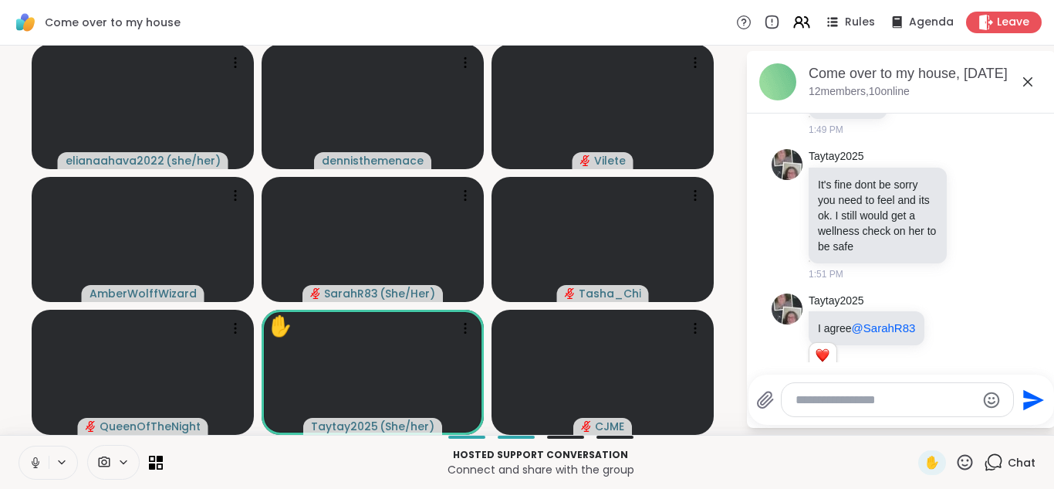
click at [33, 461] on icon at bounding box center [35, 460] width 4 height 7
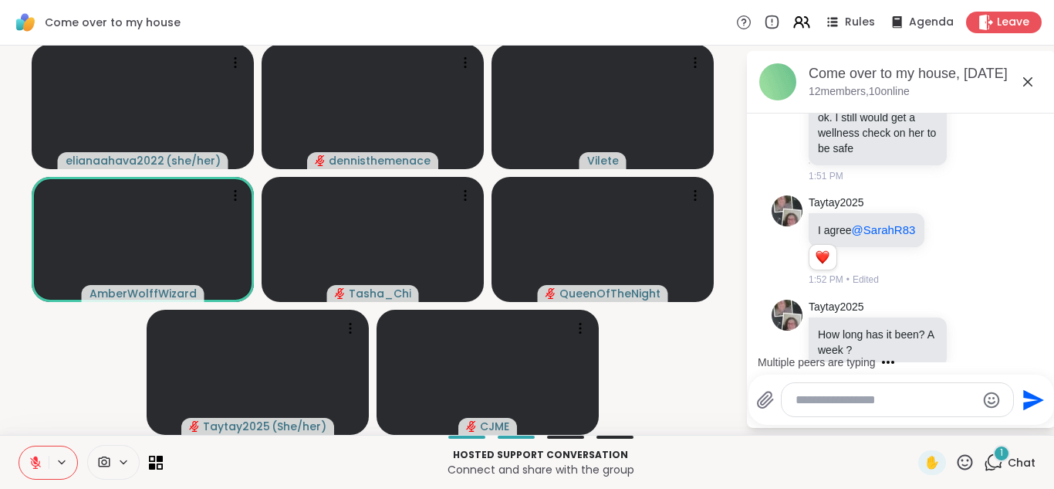
scroll to position [5627, 0]
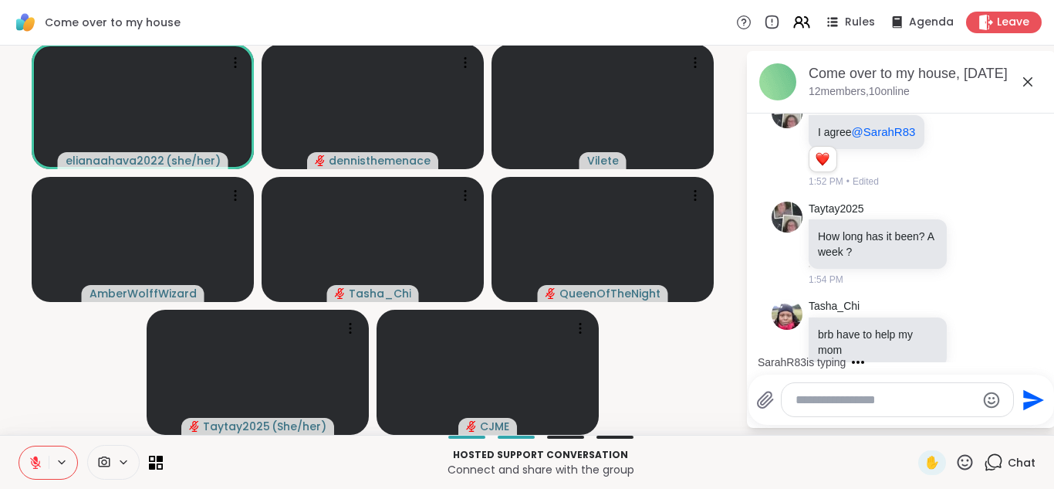
click at [38, 462] on icon at bounding box center [36, 462] width 14 height 14
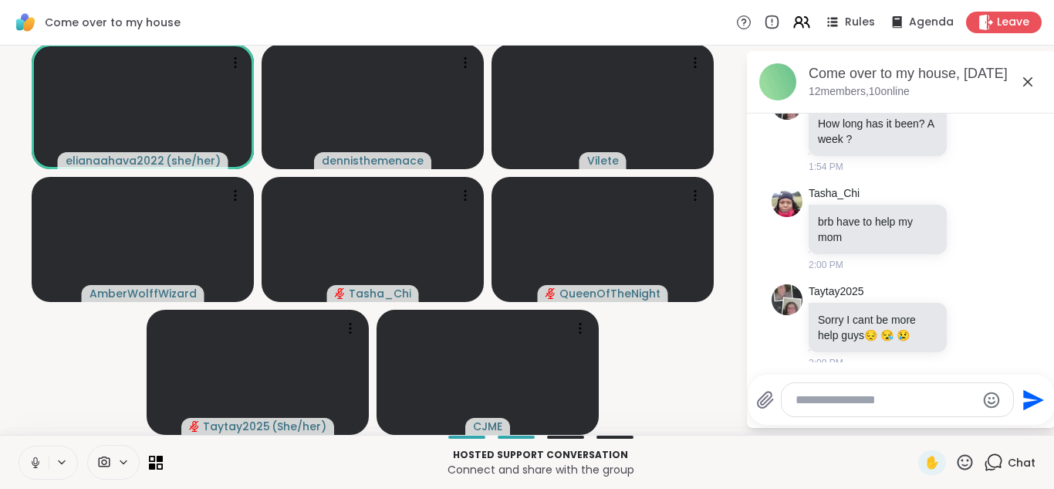
scroll to position [5762, 0]
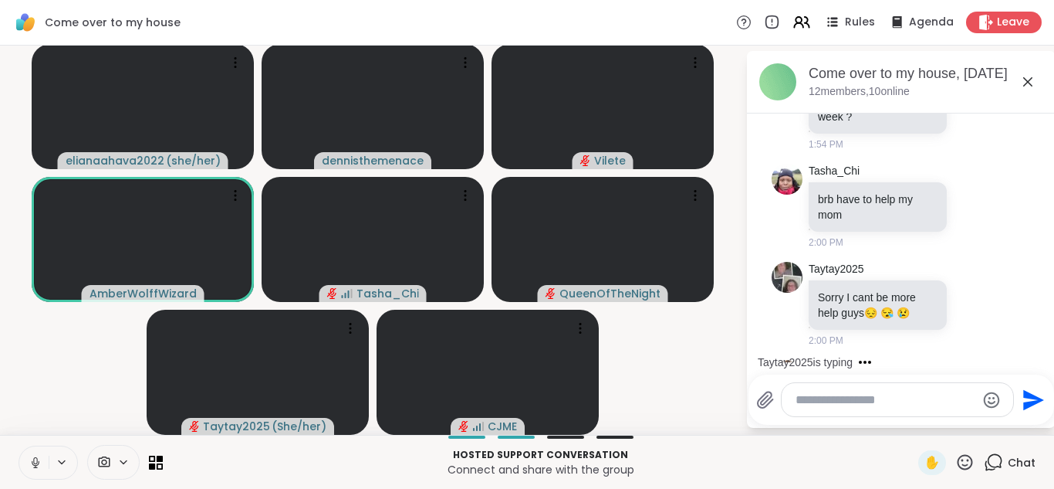
click at [35, 463] on icon at bounding box center [36, 462] width 14 height 14
click at [35, 464] on icon at bounding box center [36, 462] width 14 height 14
click at [38, 465] on icon at bounding box center [36, 462] width 14 height 14
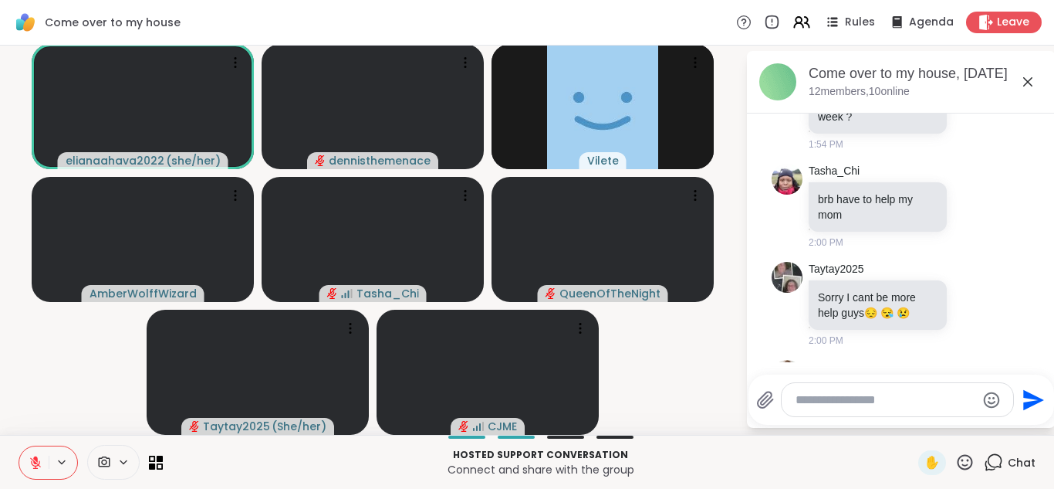
scroll to position [5890, 0]
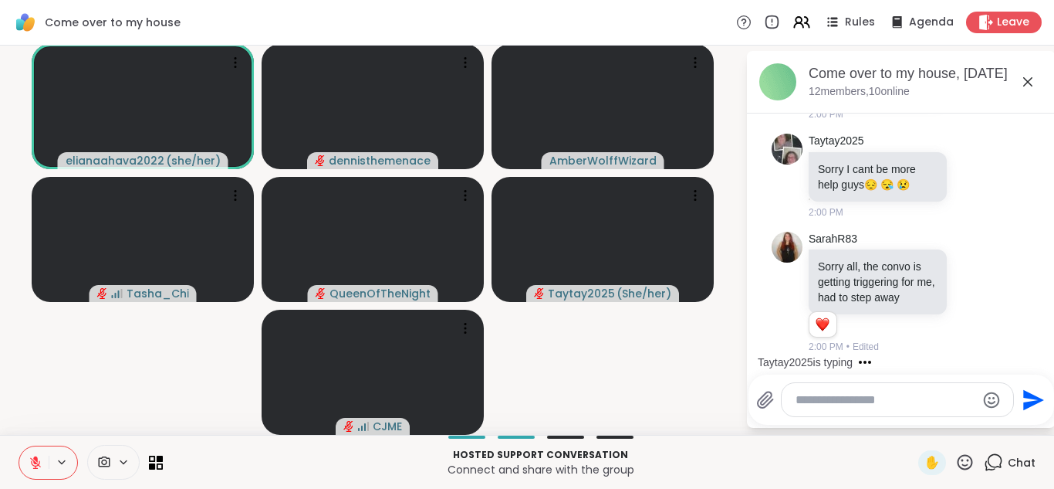
click at [36, 460] on icon at bounding box center [35, 458] width 5 height 6
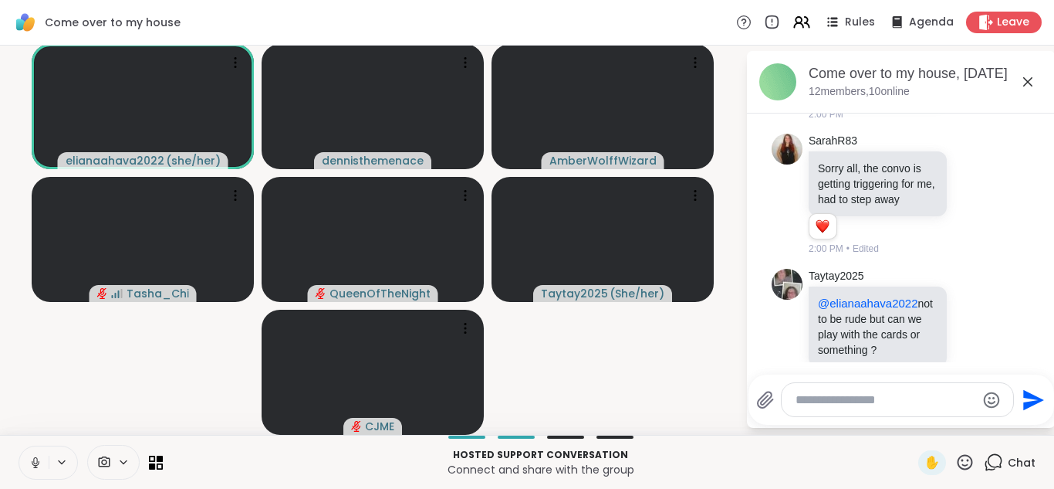
click at [36, 460] on icon at bounding box center [36, 462] width 14 height 14
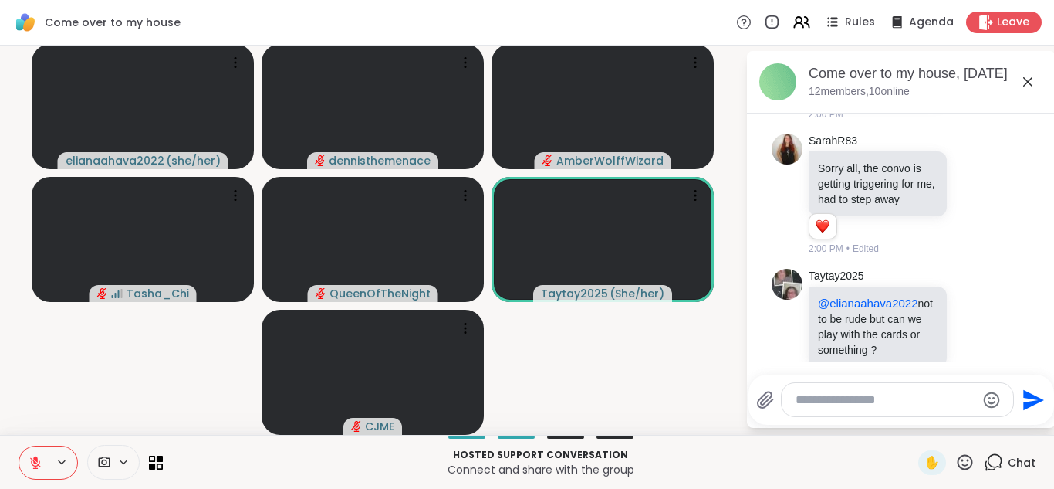
click at [36, 460] on icon at bounding box center [35, 458] width 5 height 6
click at [36, 460] on icon at bounding box center [36, 462] width 14 height 14
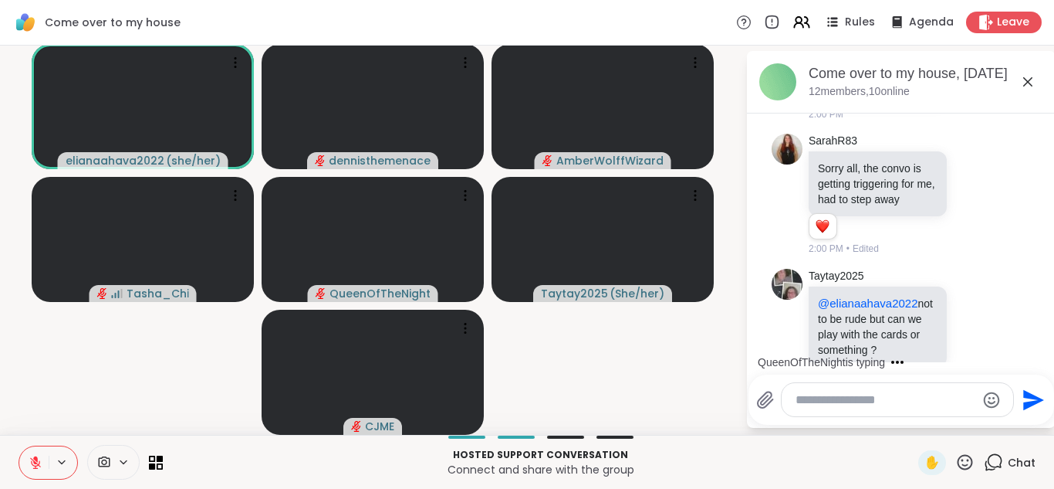
click at [36, 460] on icon at bounding box center [35, 458] width 5 height 6
click at [36, 460] on icon at bounding box center [36, 462] width 14 height 14
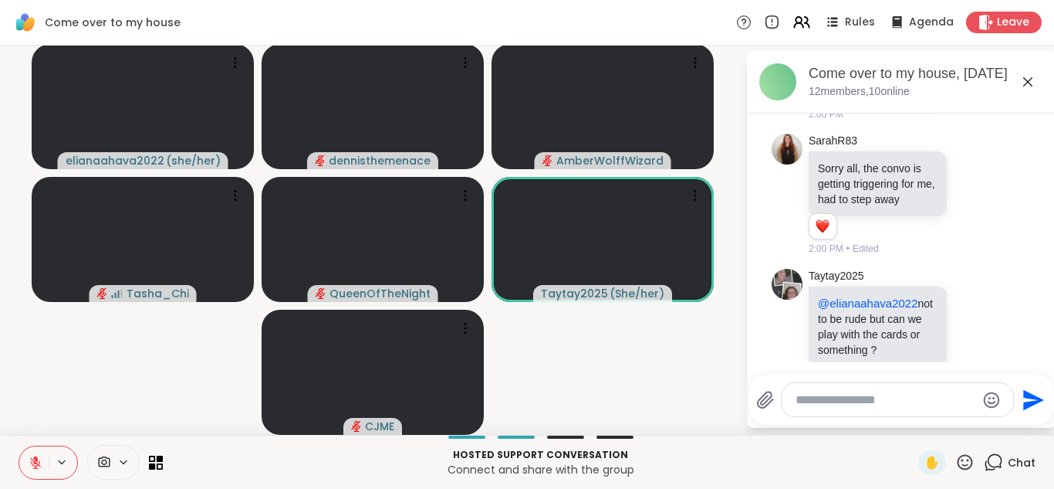
click at [36, 460] on icon at bounding box center [35, 458] width 5 height 6
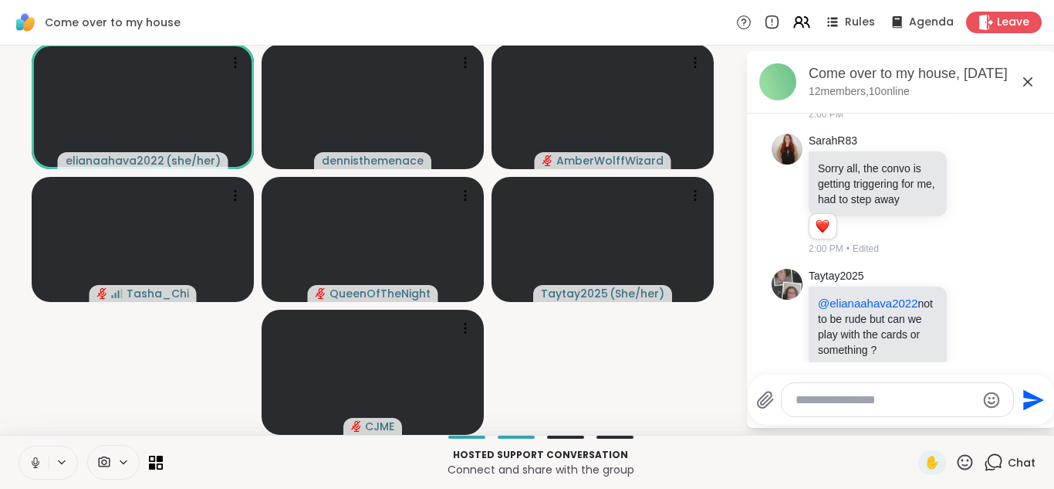
click at [36, 460] on icon at bounding box center [36, 462] width 14 height 14
click at [36, 460] on icon at bounding box center [35, 458] width 5 height 6
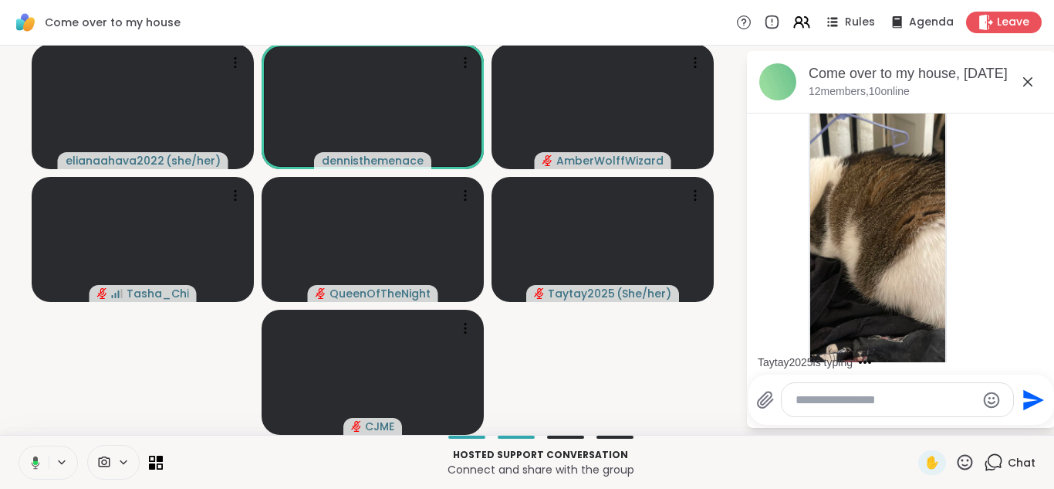
scroll to position [6550, 0]
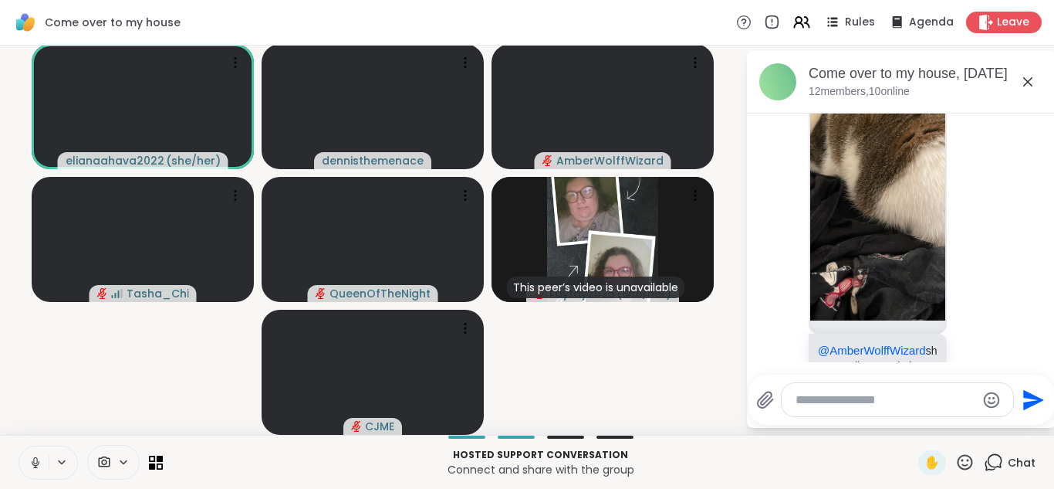
click at [37, 461] on icon at bounding box center [35, 460] width 4 height 7
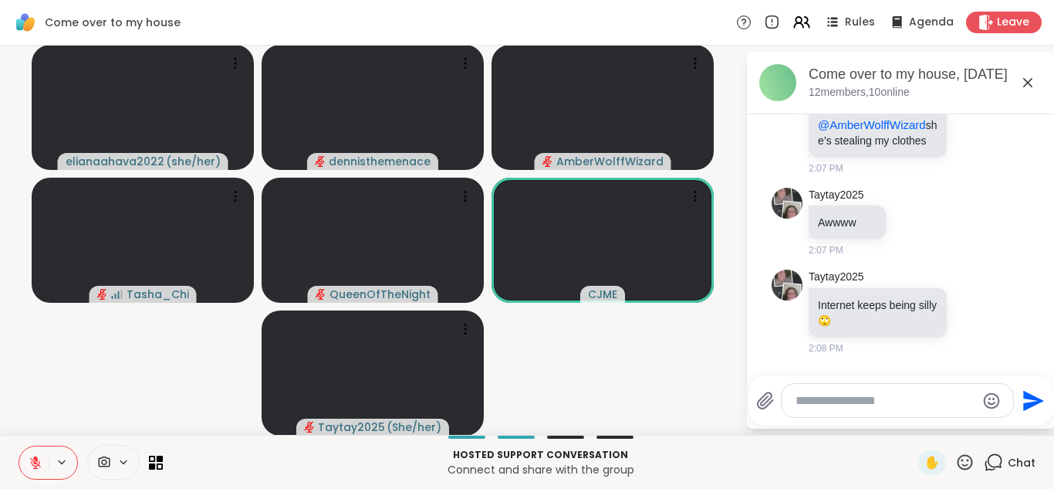
scroll to position [6798, 0]
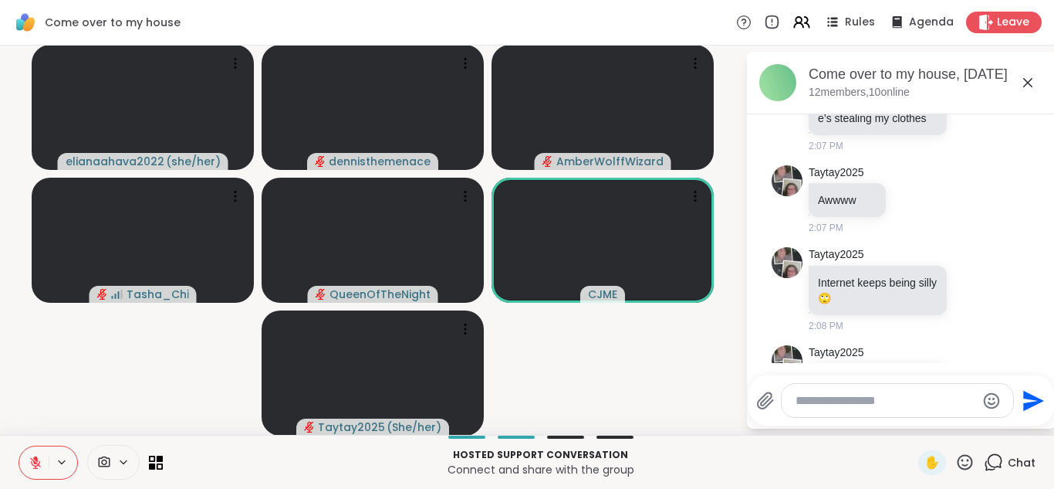
click at [969, 345] on div "Taytay2025 My ps5 slim broke the cover for it off the machine so right now I ca…" at bounding box center [903, 422] width 189 height 154
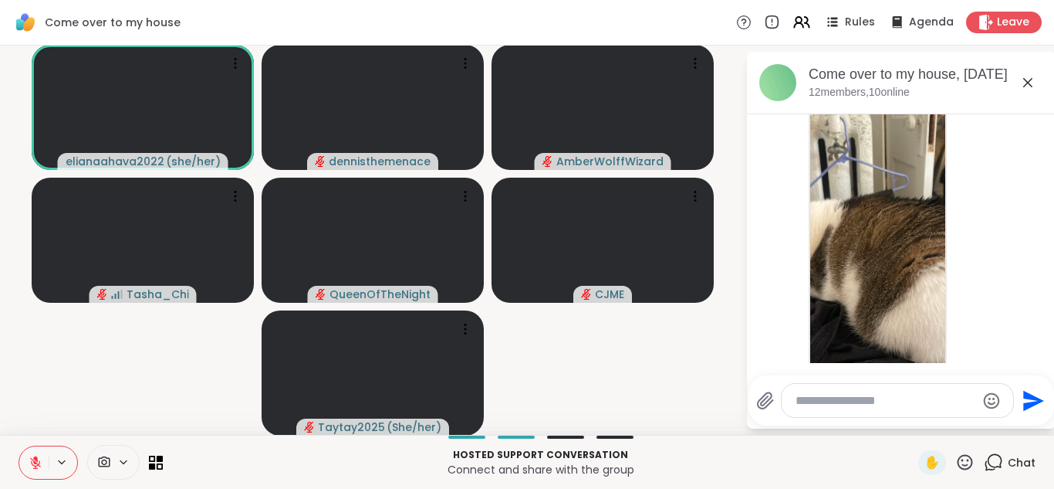
scroll to position [6510, 0]
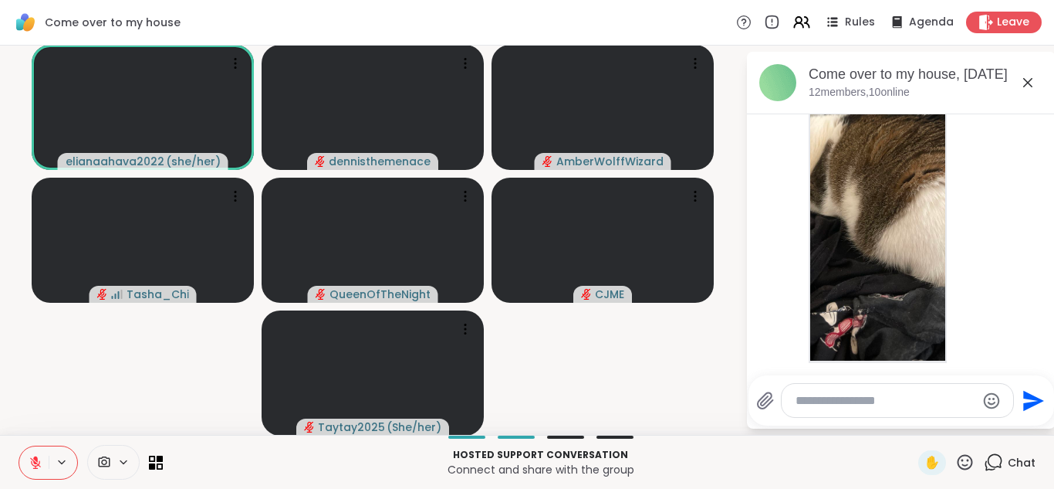
click at [35, 461] on icon at bounding box center [36, 462] width 14 height 14
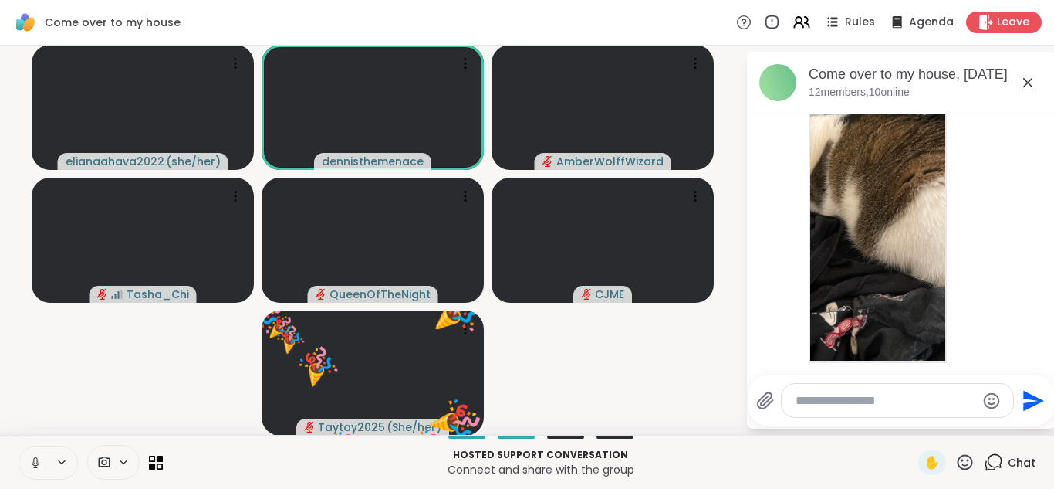
click at [35, 461] on icon at bounding box center [36, 462] width 14 height 14
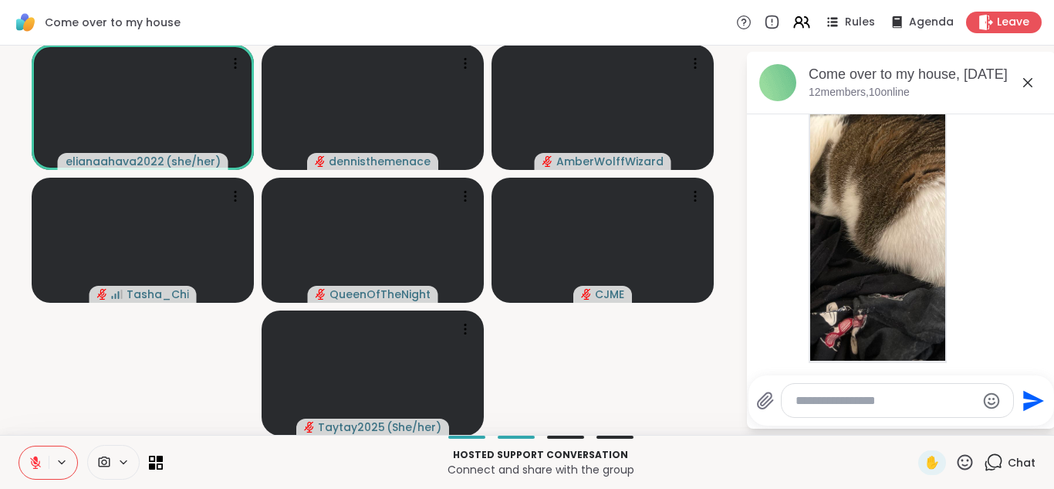
click at [35, 461] on icon at bounding box center [36, 462] width 14 height 14
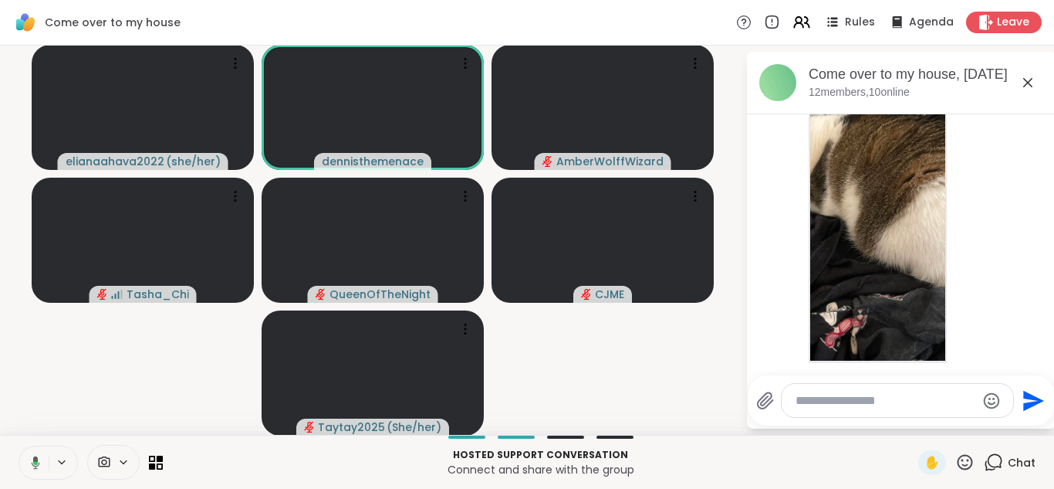
click at [41, 462] on button at bounding box center [33, 462] width 32 height 32
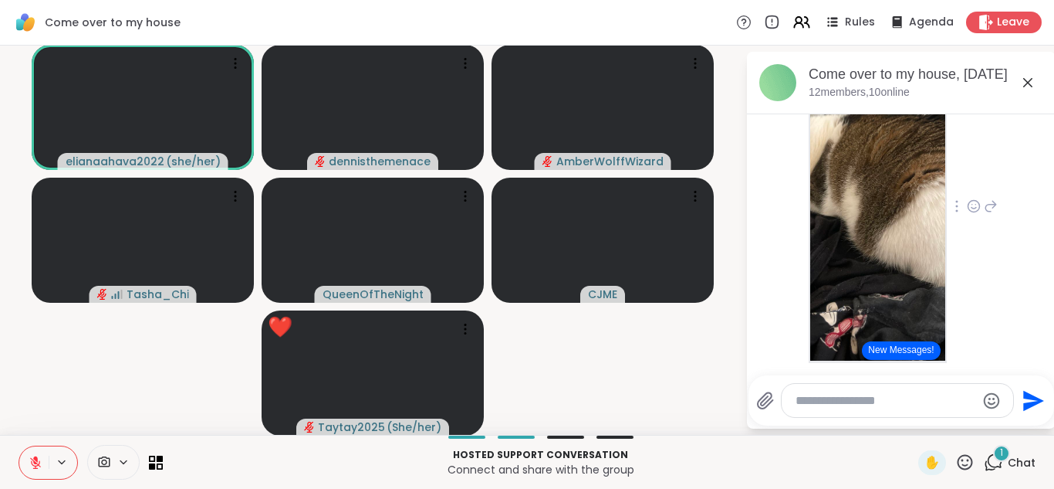
click at [965, 284] on div "QueenOfTheNight @AmberWolffWizard she’s stealing my clothes 2:07 PM" at bounding box center [903, 207] width 189 height 468
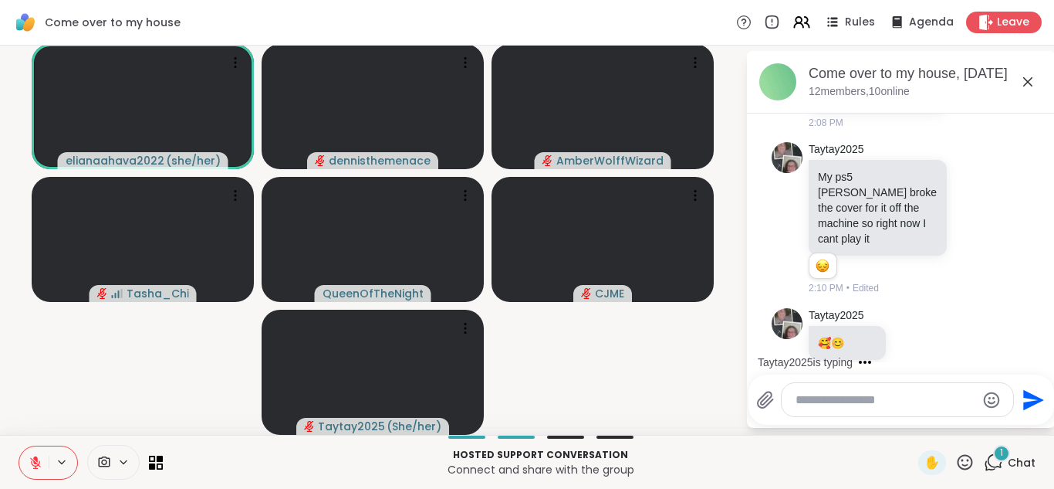
scroll to position [7082, 0]
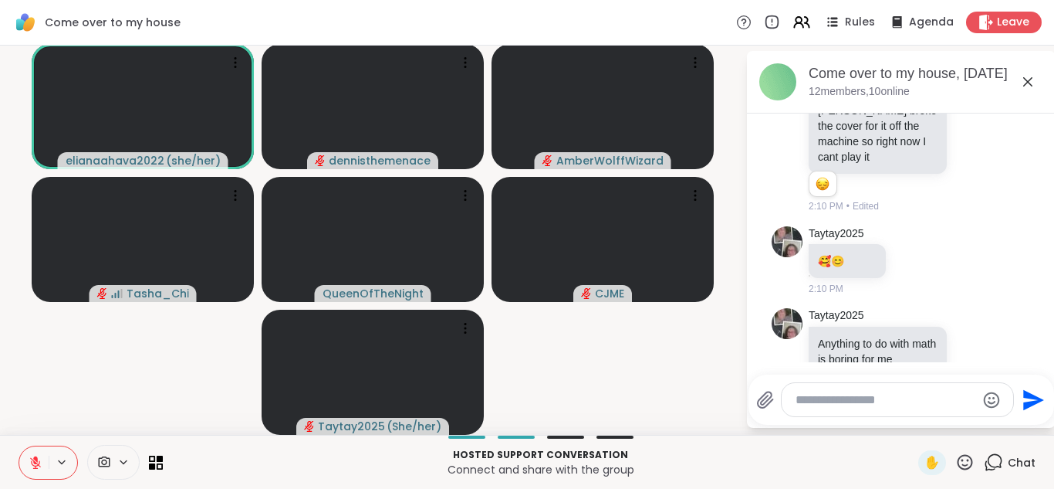
click at [330, 452] on p "Hosted support conversation" at bounding box center [540, 455] width 737 height 14
click at [30, 465] on icon at bounding box center [36, 462] width 14 height 14
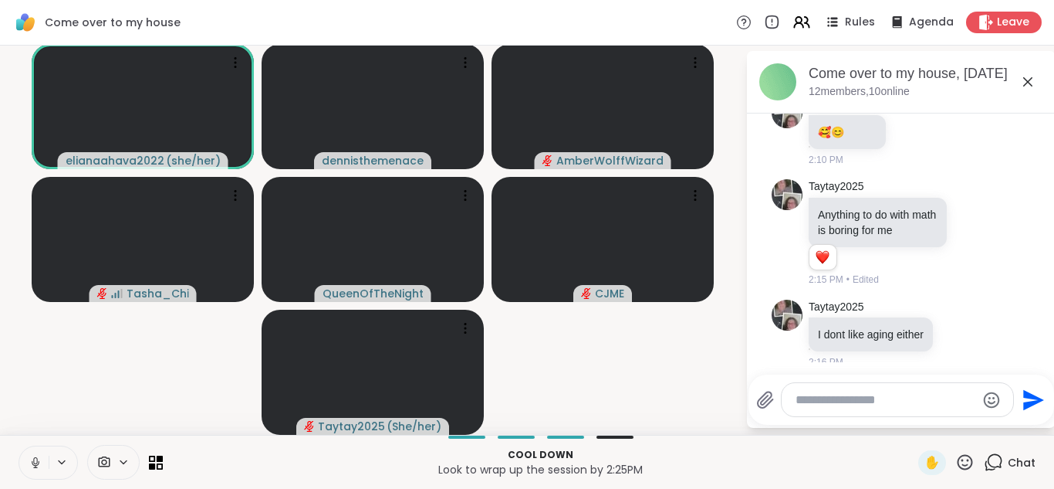
click at [32, 469] on button at bounding box center [33, 462] width 29 height 32
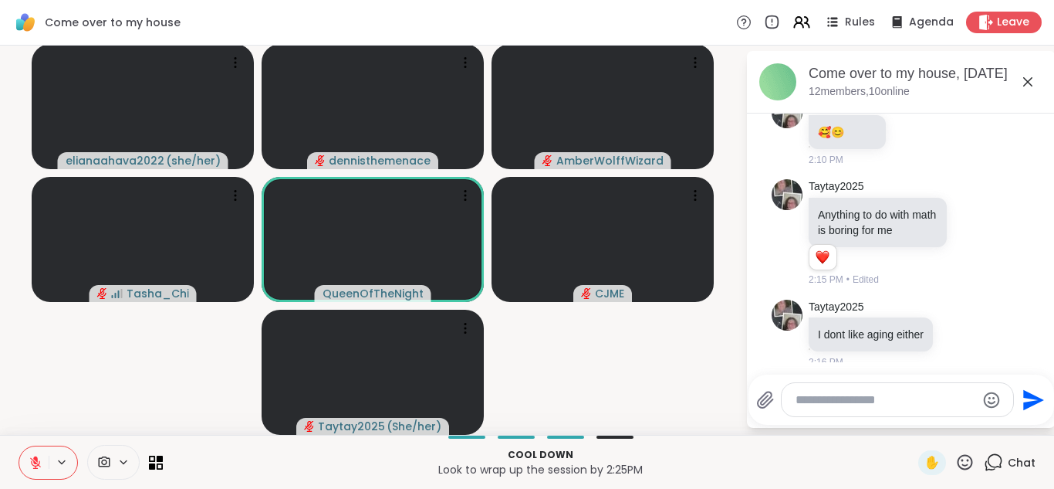
scroll to position [7340, 0]
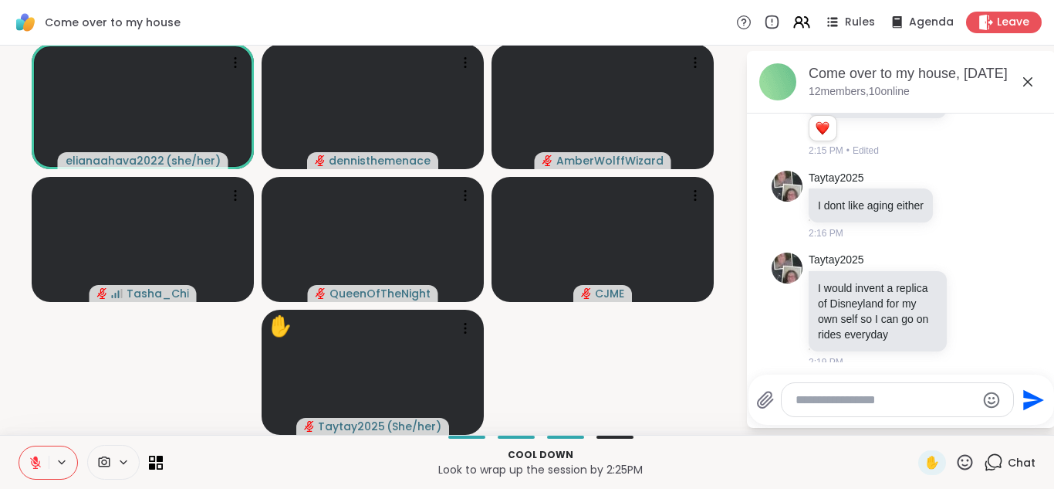
click at [33, 462] on icon at bounding box center [36, 462] width 14 height 14
click at [41, 468] on icon at bounding box center [36, 462] width 14 height 14
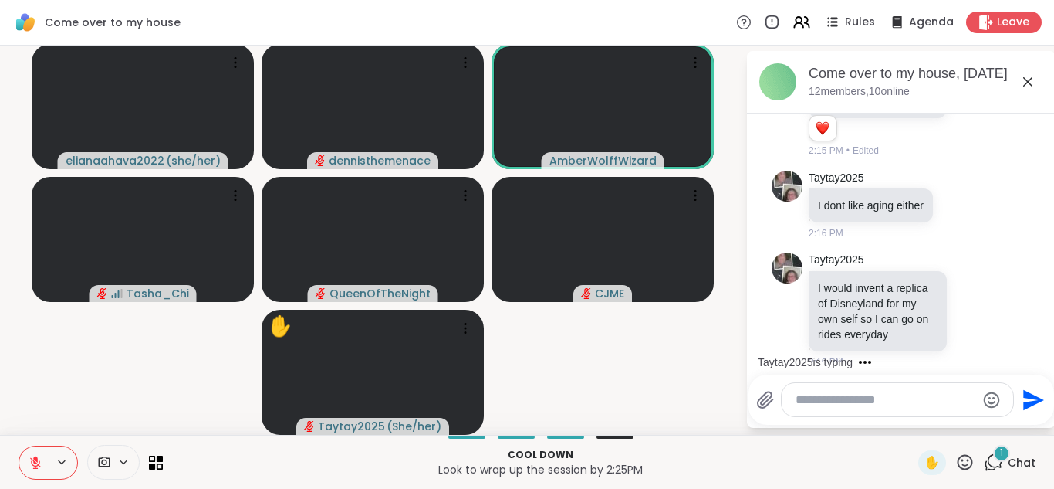
scroll to position [7422, 0]
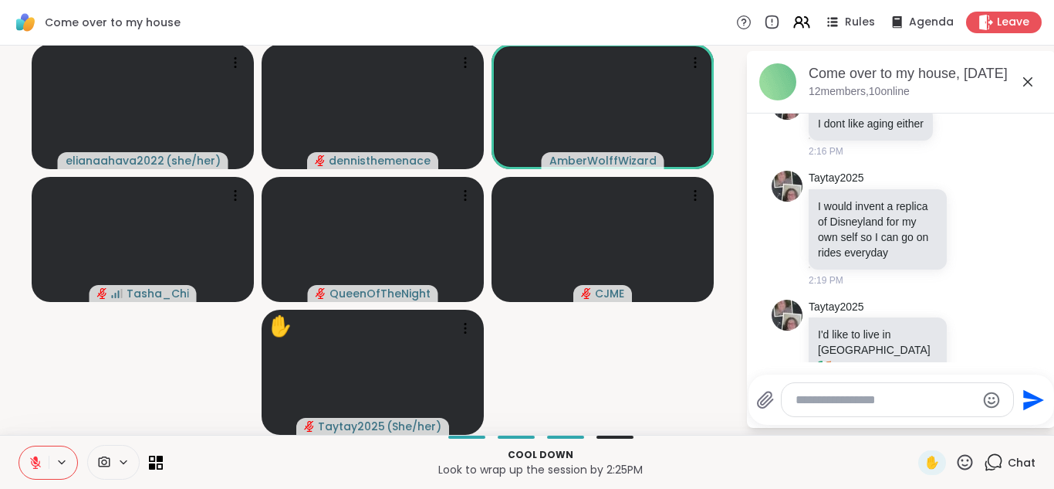
click at [39, 461] on icon at bounding box center [36, 462] width 14 height 14
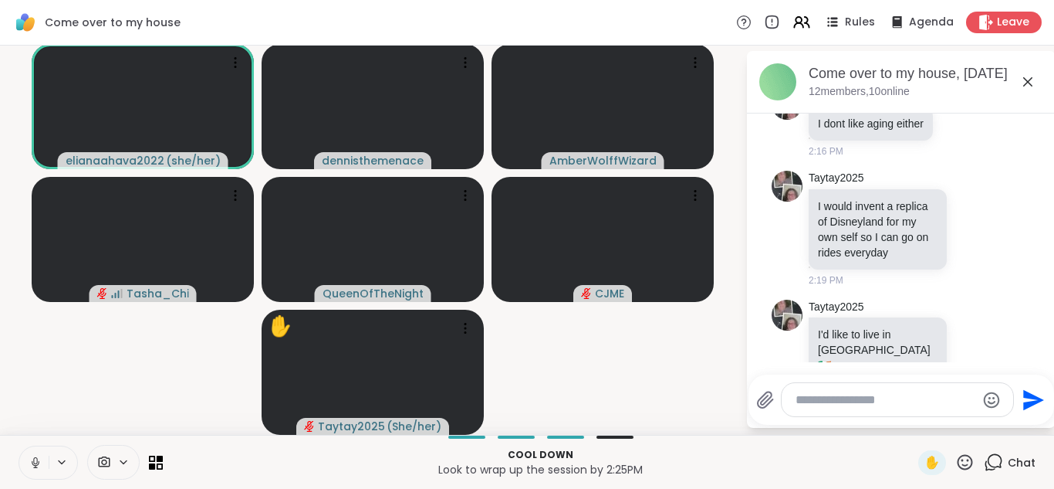
click at [42, 461] on button at bounding box center [33, 462] width 29 height 32
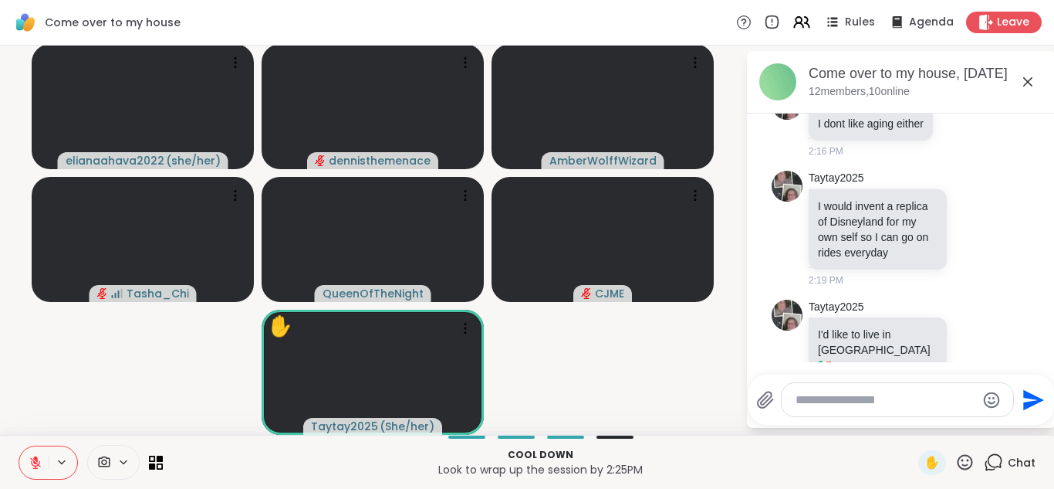
click at [35, 461] on icon at bounding box center [35, 462] width 11 height 11
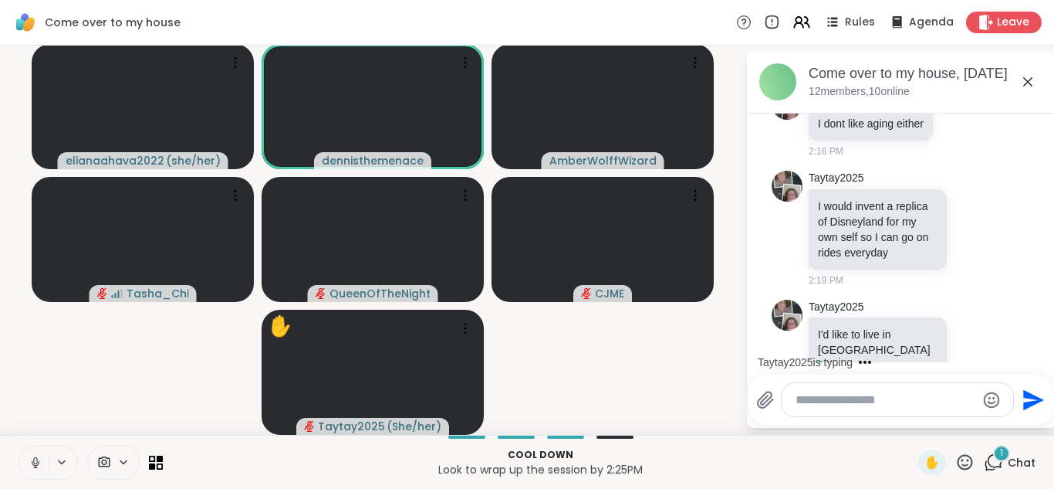
scroll to position [7504, 0]
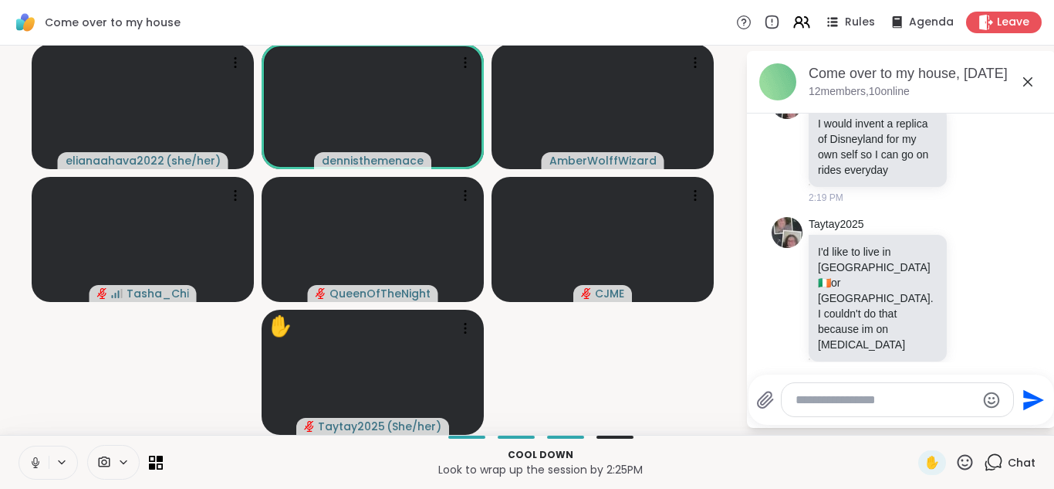
click at [38, 465] on icon at bounding box center [36, 462] width 14 height 14
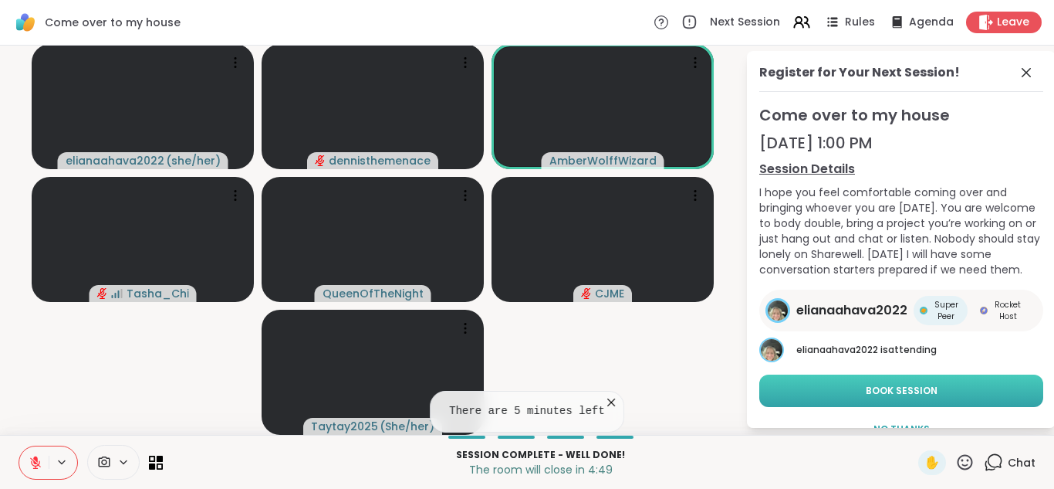
click at [911, 377] on button "Book Session" at bounding box center [901, 390] width 284 height 32
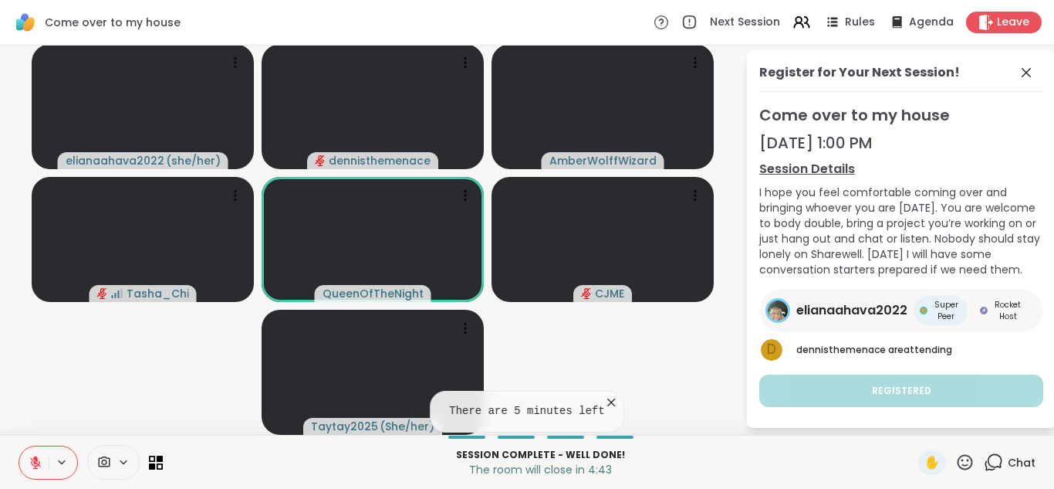
click at [1020, 461] on span "Chat" at bounding box center [1022, 462] width 28 height 15
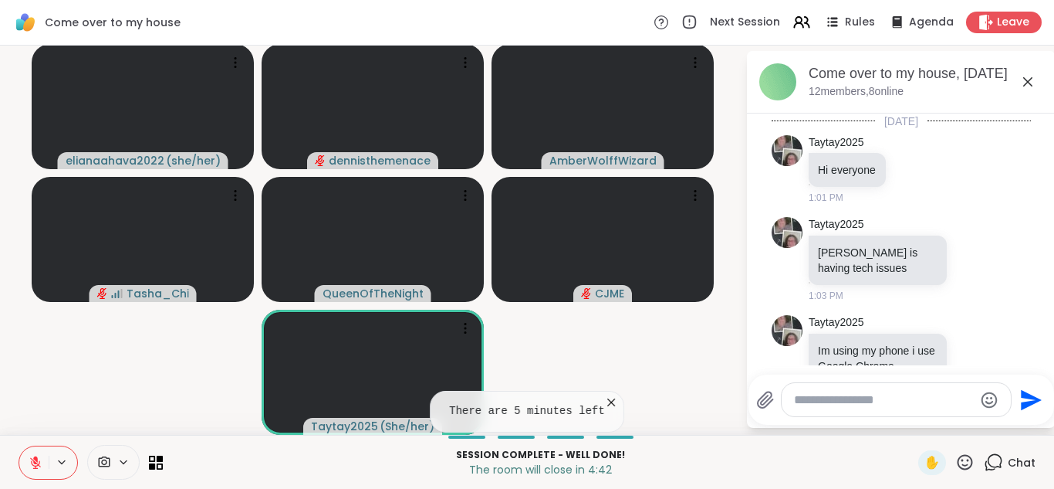
scroll to position [7489, 0]
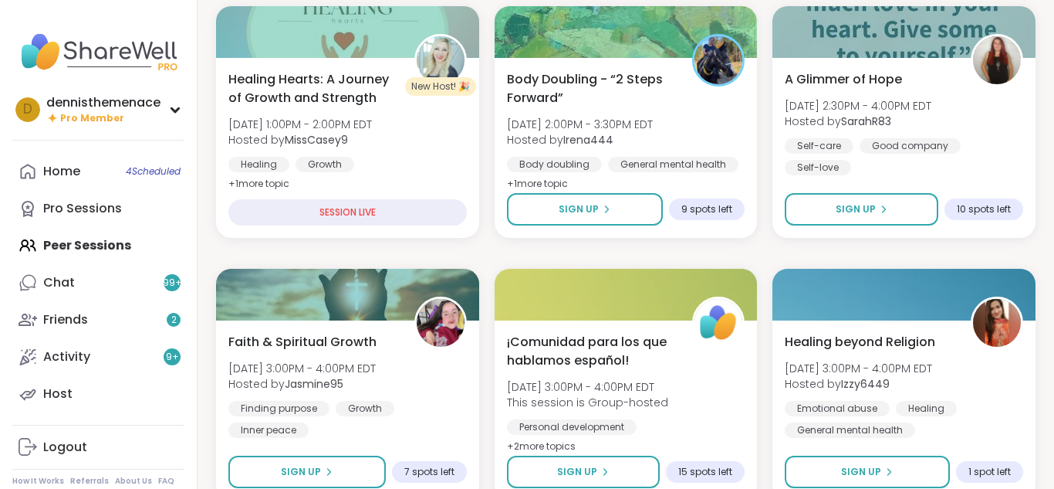
scroll to position [370, 0]
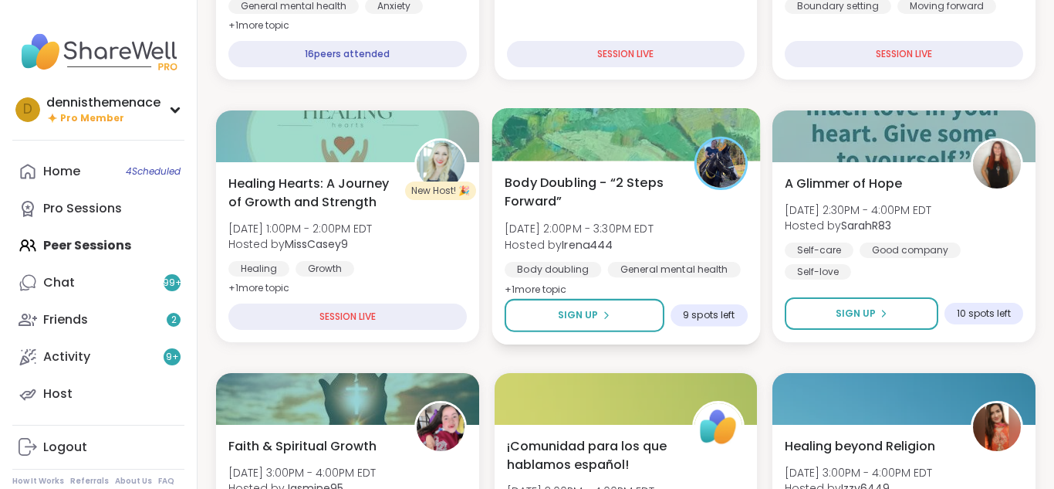
click at [598, 262] on div "Body doubling General mental health Healthy habits" at bounding box center [626, 281] width 243 height 38
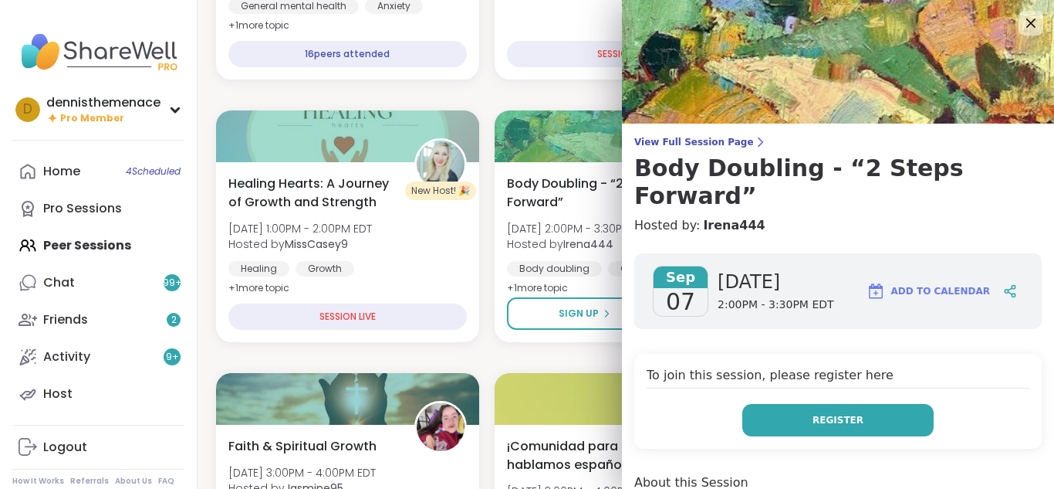
click at [831, 413] on span "Register" at bounding box center [838, 420] width 51 height 14
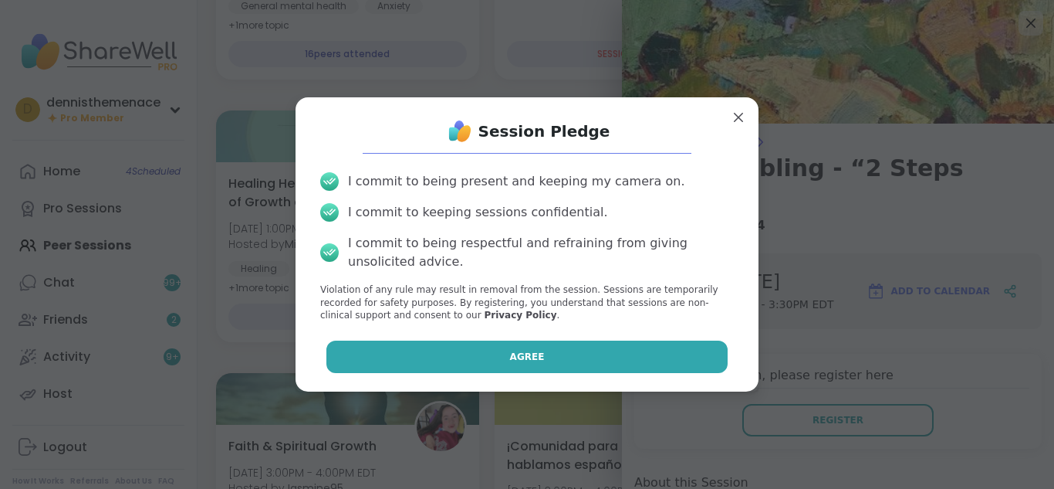
click at [517, 357] on span "Agree" at bounding box center [527, 357] width 35 height 14
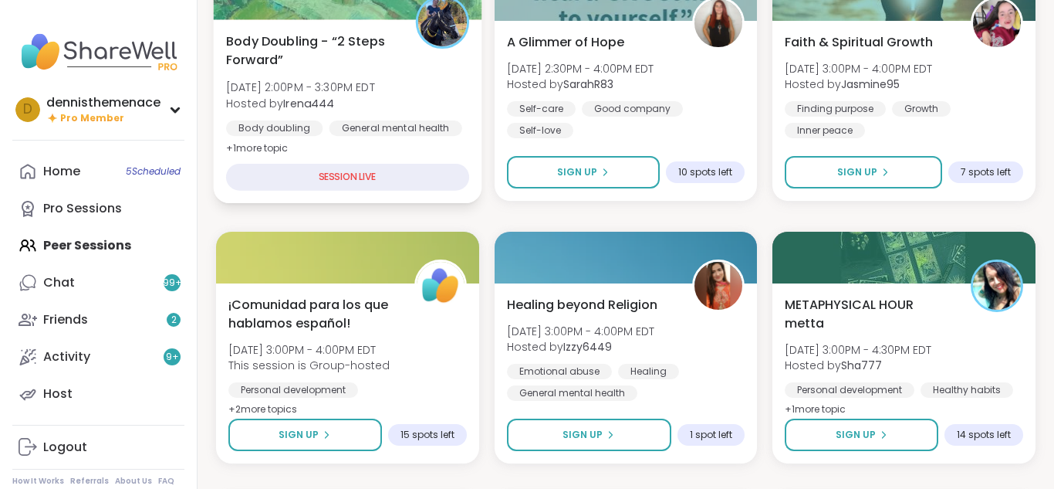
scroll to position [494, 0]
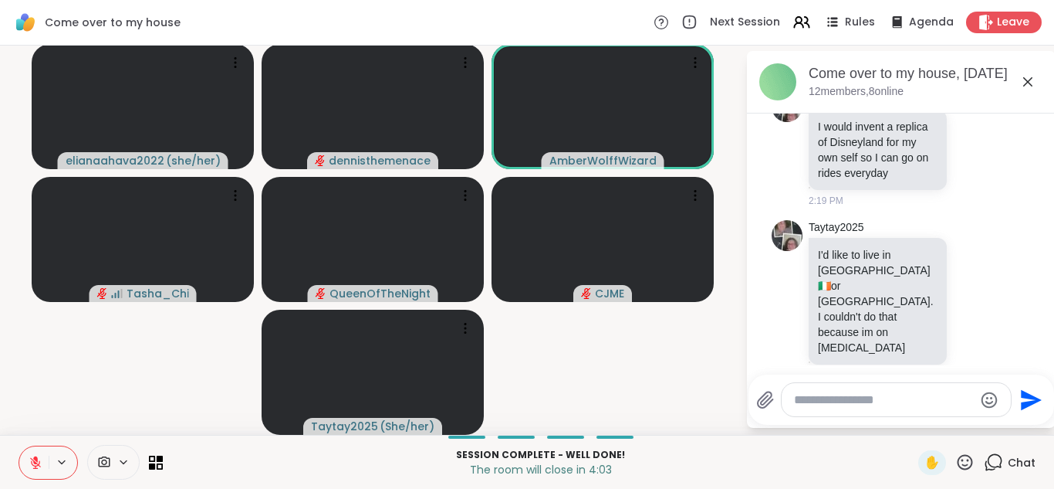
click at [870, 411] on div at bounding box center [896, 399] width 229 height 33
click at [33, 465] on icon at bounding box center [35, 462] width 11 height 11
click at [37, 462] on icon at bounding box center [36, 462] width 14 height 14
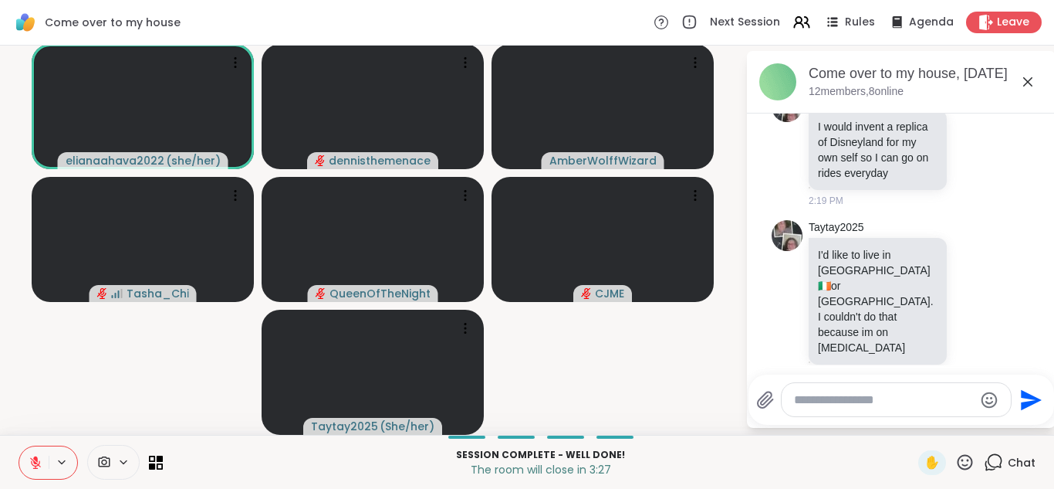
click at [965, 456] on icon at bounding box center [964, 461] width 19 height 19
click at [918, 422] on span "❤️" at bounding box center [919, 421] width 15 height 19
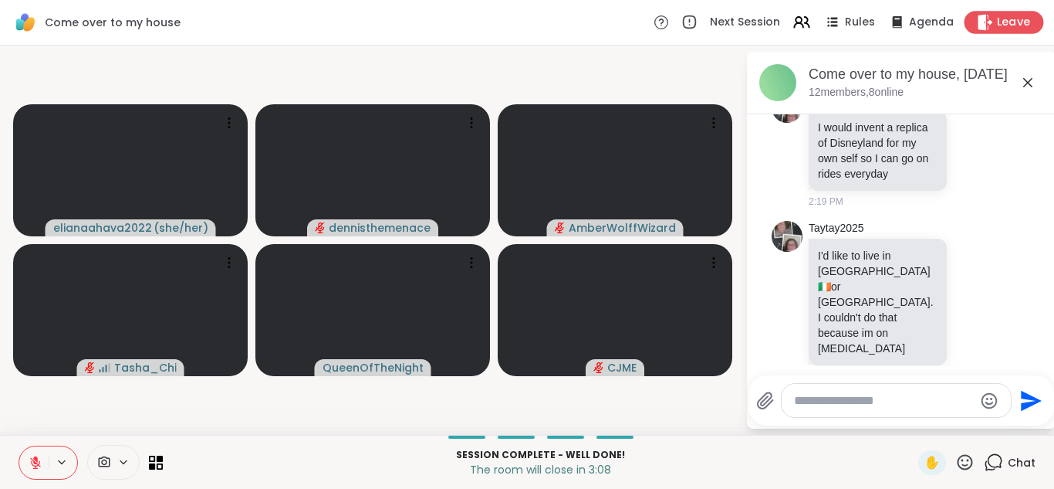
click at [1006, 22] on span "Leave" at bounding box center [1014, 23] width 34 height 16
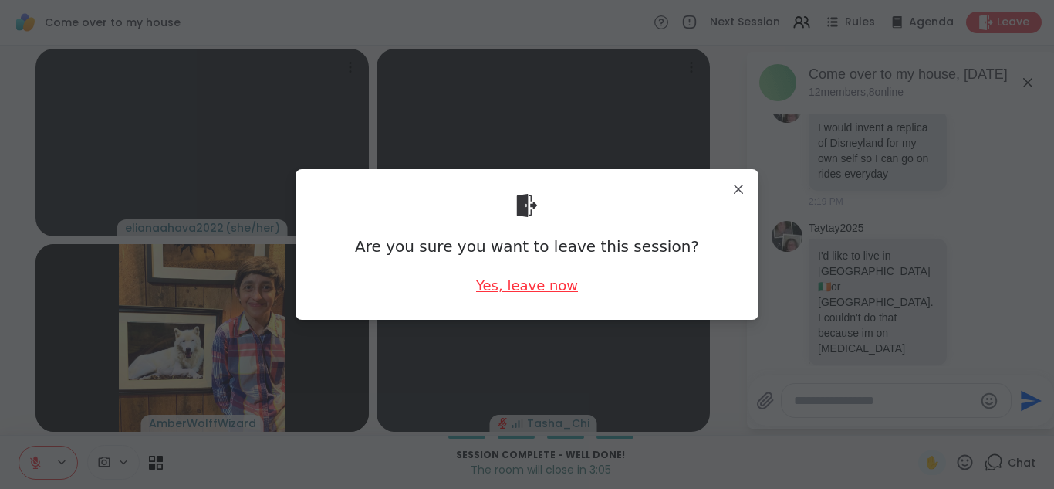
click at [525, 285] on div "Yes, leave now" at bounding box center [527, 285] width 102 height 19
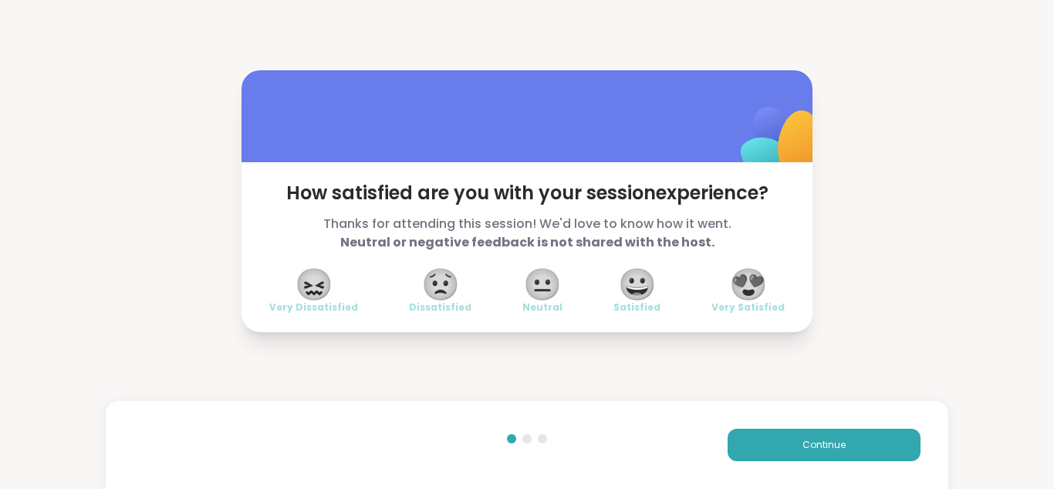
click at [751, 279] on span "😍" at bounding box center [748, 284] width 39 height 28
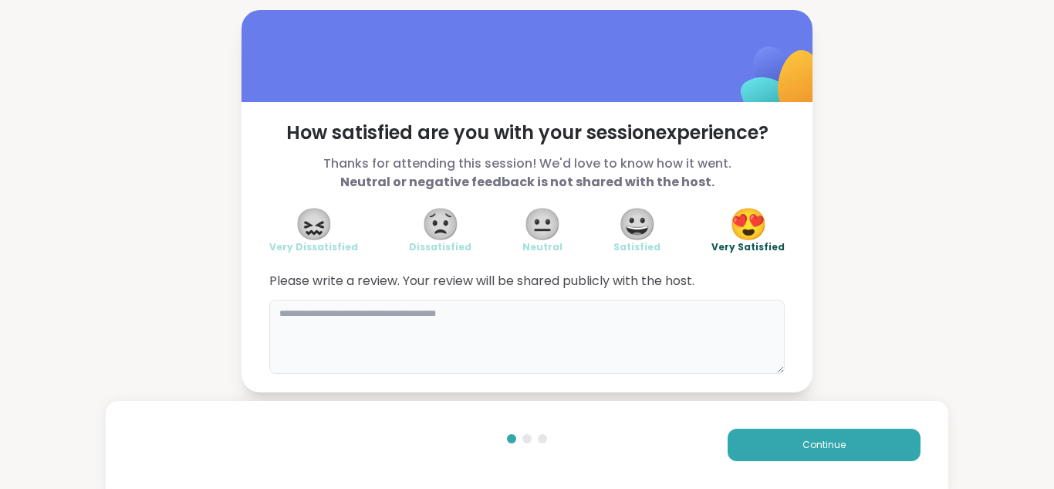
click at [579, 316] on textarea at bounding box center [527, 336] width 516 height 74
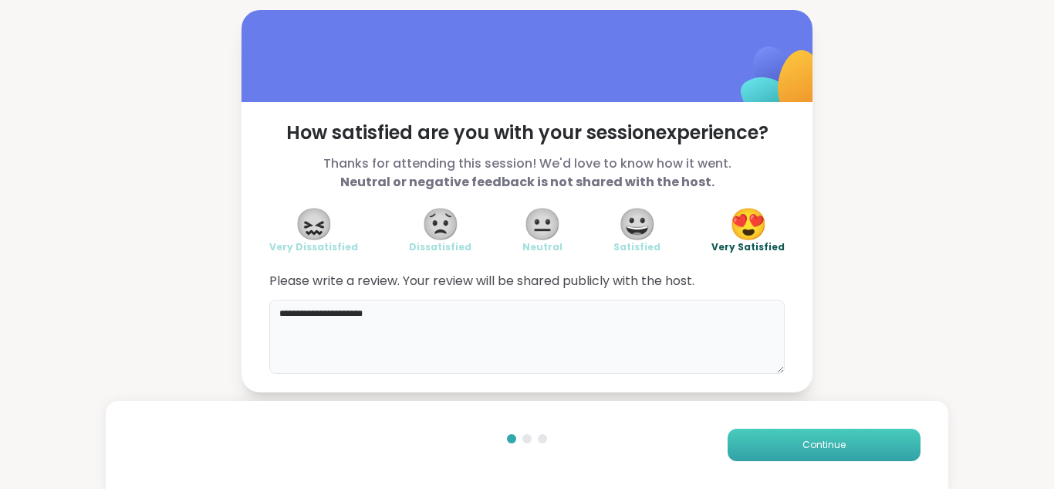
type textarea "**********"
click at [830, 438] on span "Continue" at bounding box center [824, 445] width 43 height 14
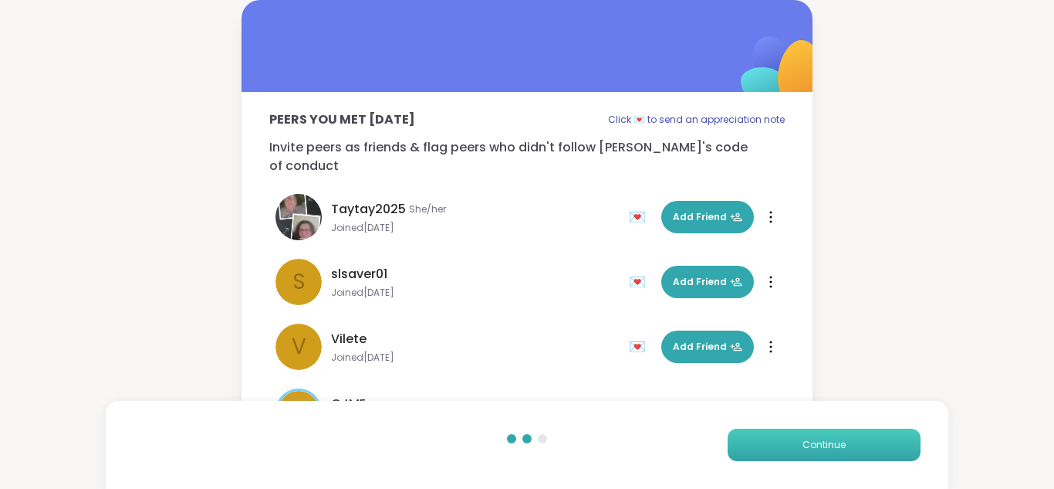
click at [830, 439] on span "Continue" at bounding box center [824, 445] width 43 height 14
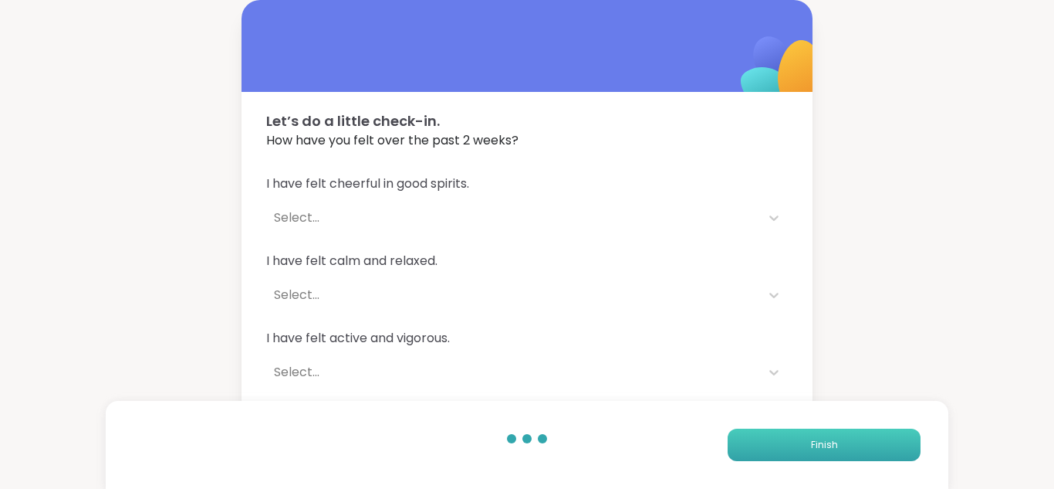
click at [830, 439] on span "Finish" at bounding box center [824, 445] width 27 height 14
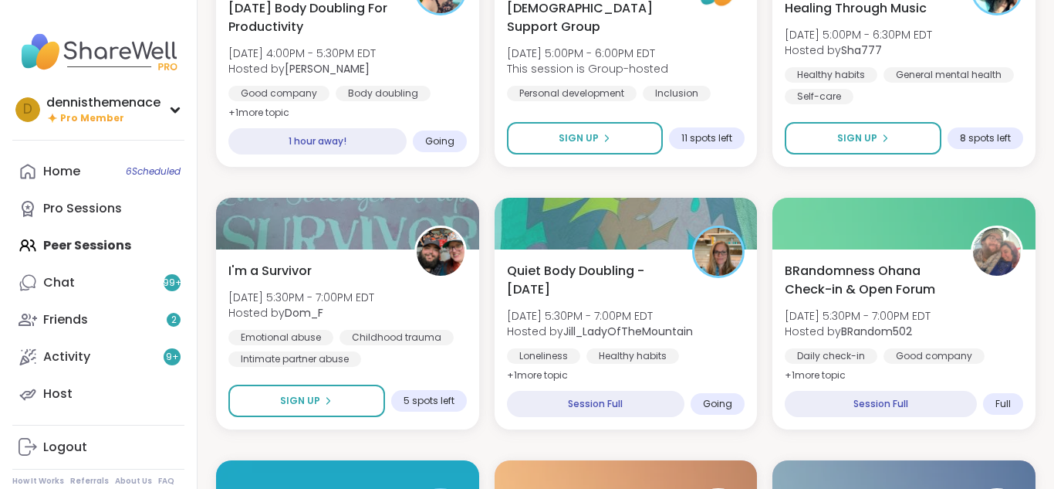
scroll to position [1173, 0]
